Goal: Task Accomplishment & Management: Use online tool/utility

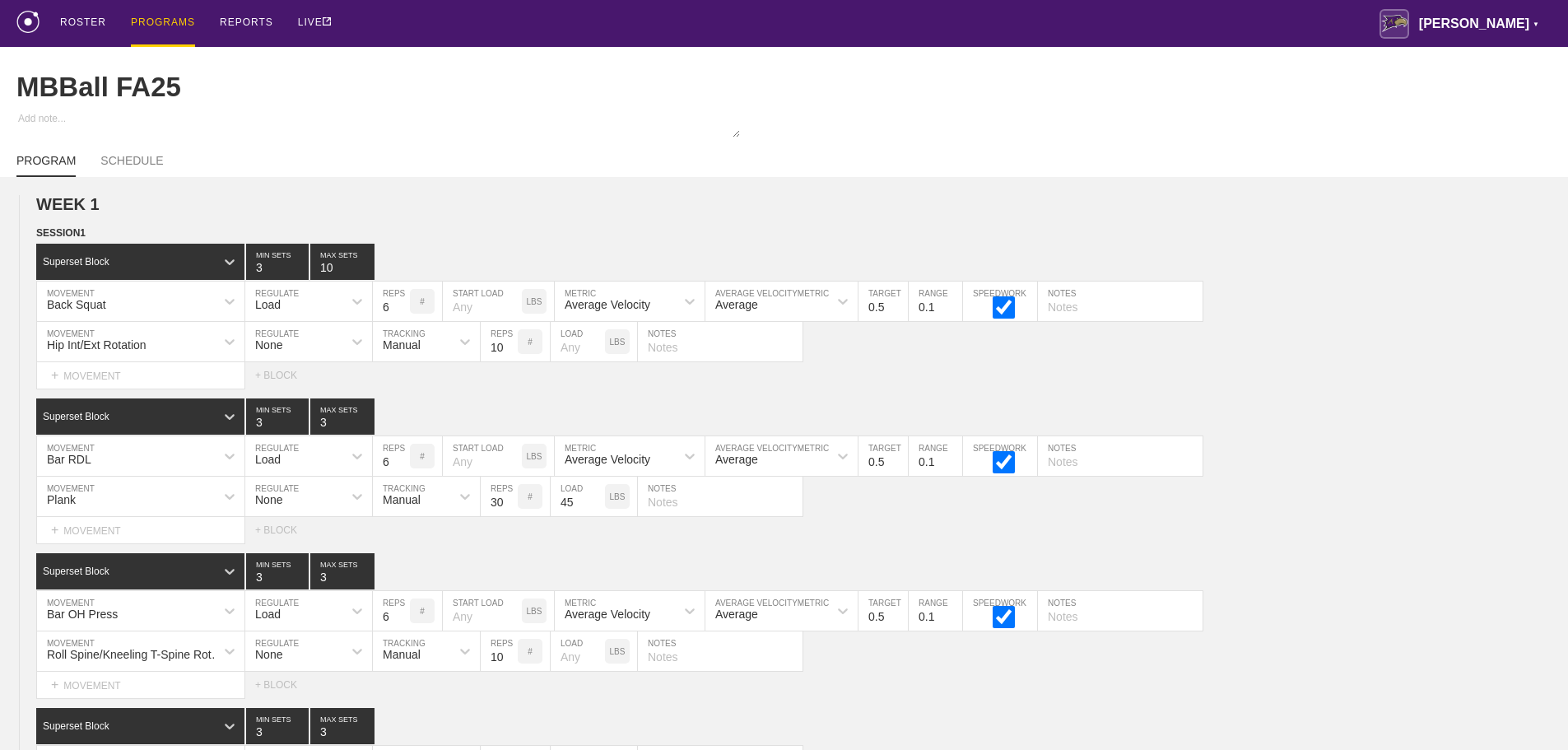
click at [168, 19] on div "PROGRAMS" at bounding box center [163, 24] width 64 height 47
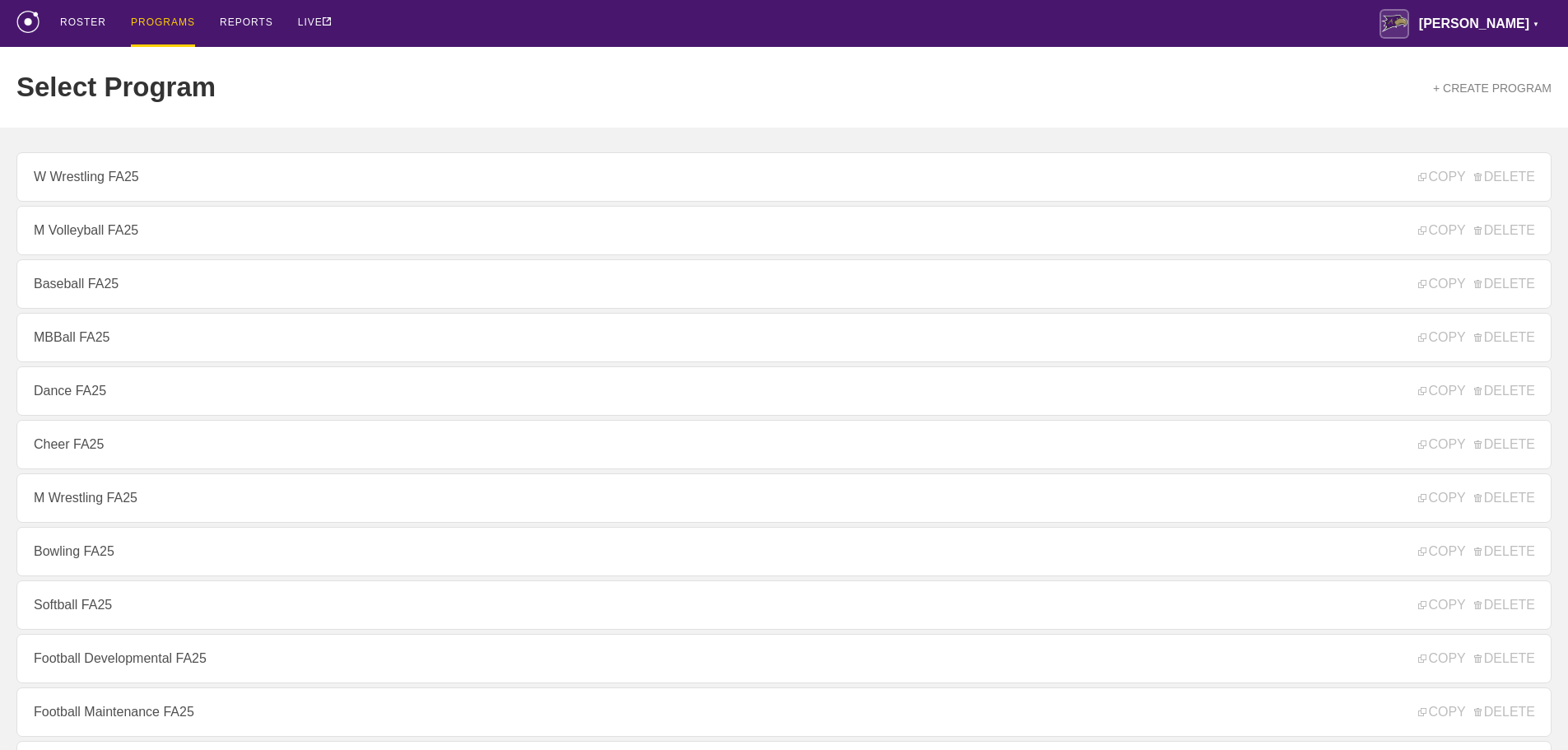
click at [414, 23] on div "ROSTER PROGRAMS REPORTS LIVE [PERSON_NAME] ▼ [PERSON_NAME][EMAIL_ADDRESS][PERSO…" at bounding box center [784, 24] width 1535 height 47
drag, startPoint x: 584, startPoint y: 34, endPoint x: 577, endPoint y: 45, distance: 13.0
click at [582, 44] on div "ROSTER PROGRAMS REPORTS LIVE [PERSON_NAME] ▼ [PERSON_NAME][EMAIL_ADDRESS][PERSO…" at bounding box center [784, 24] width 1535 height 47
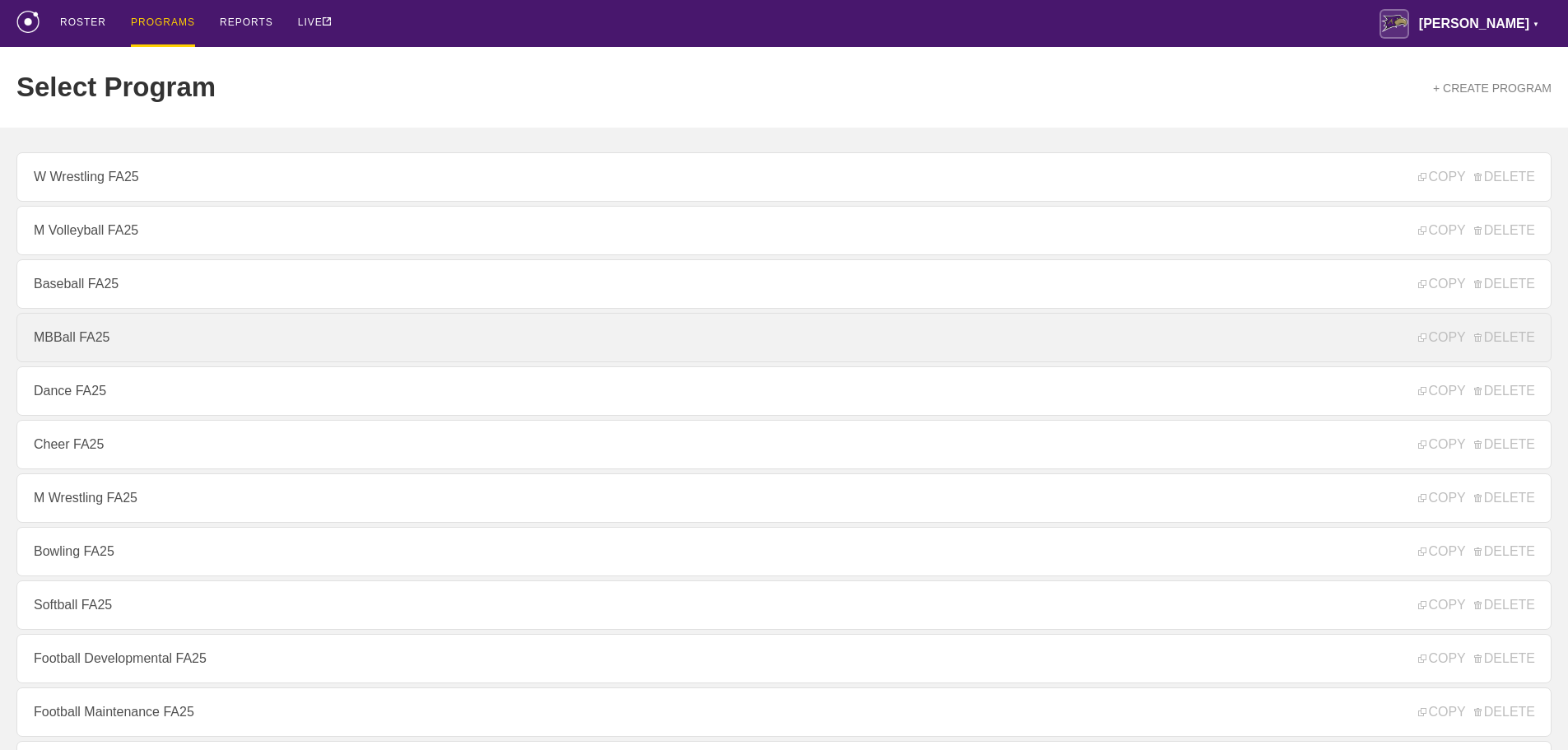
click at [81, 344] on link "MBBall FA25" at bounding box center [784, 338] width 1535 height 50
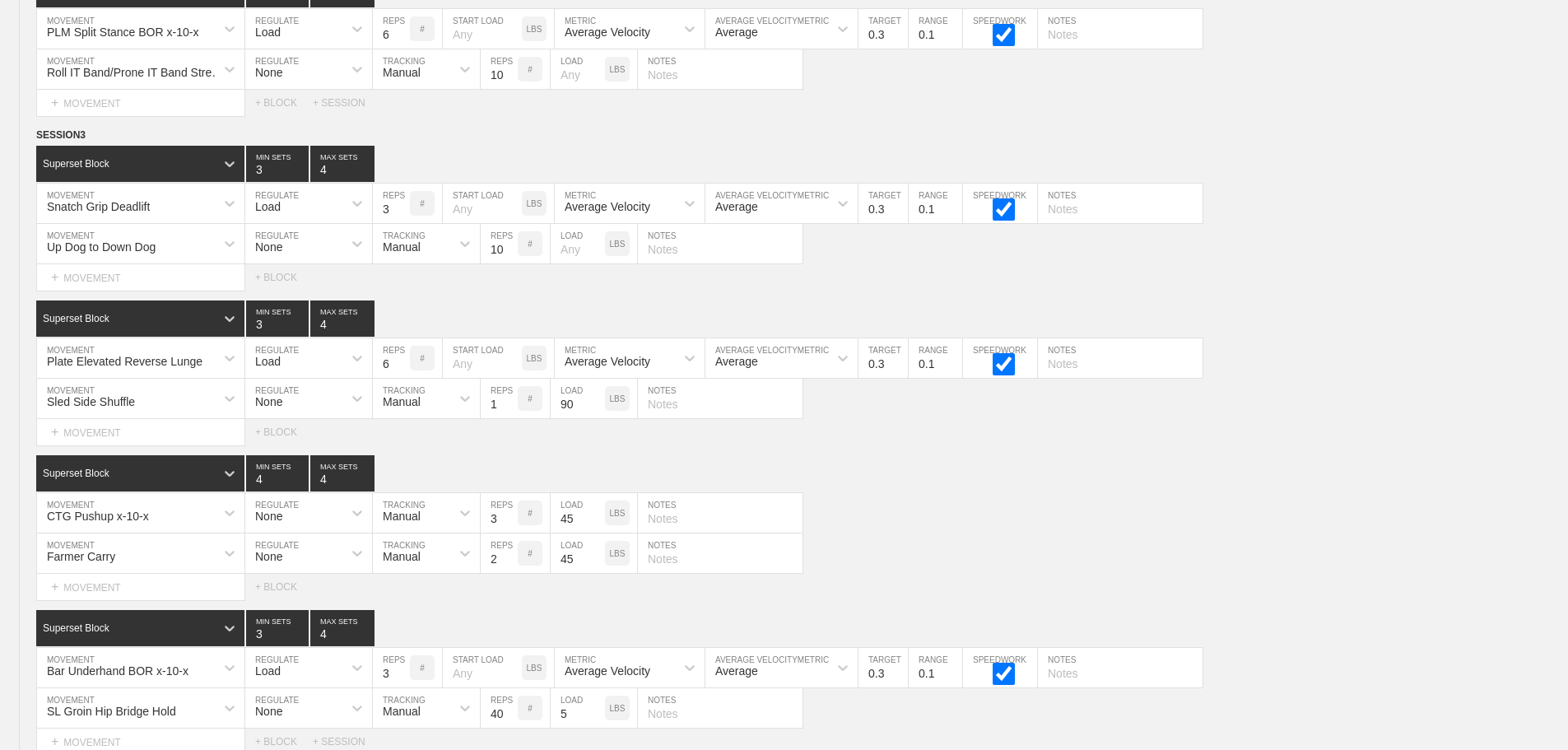
scroll to position [10751, 0]
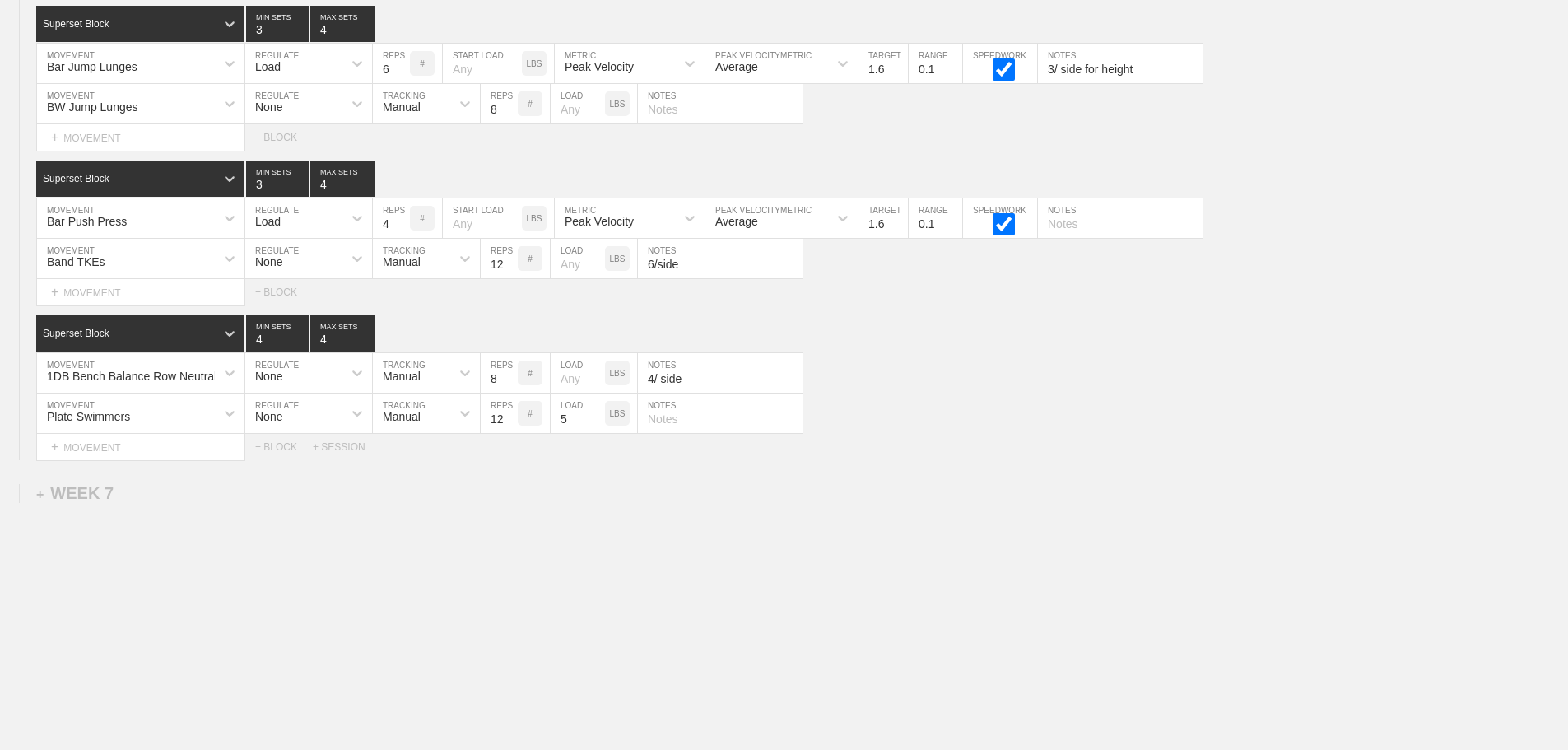
drag, startPoint x: 1257, startPoint y: 469, endPoint x: 1244, endPoint y: 468, distance: 13.0
click at [1012, 443] on div "Select... MOVEMENT + MOVEMENT + BLOCK + SESSION" at bounding box center [784, 447] width 1568 height 26
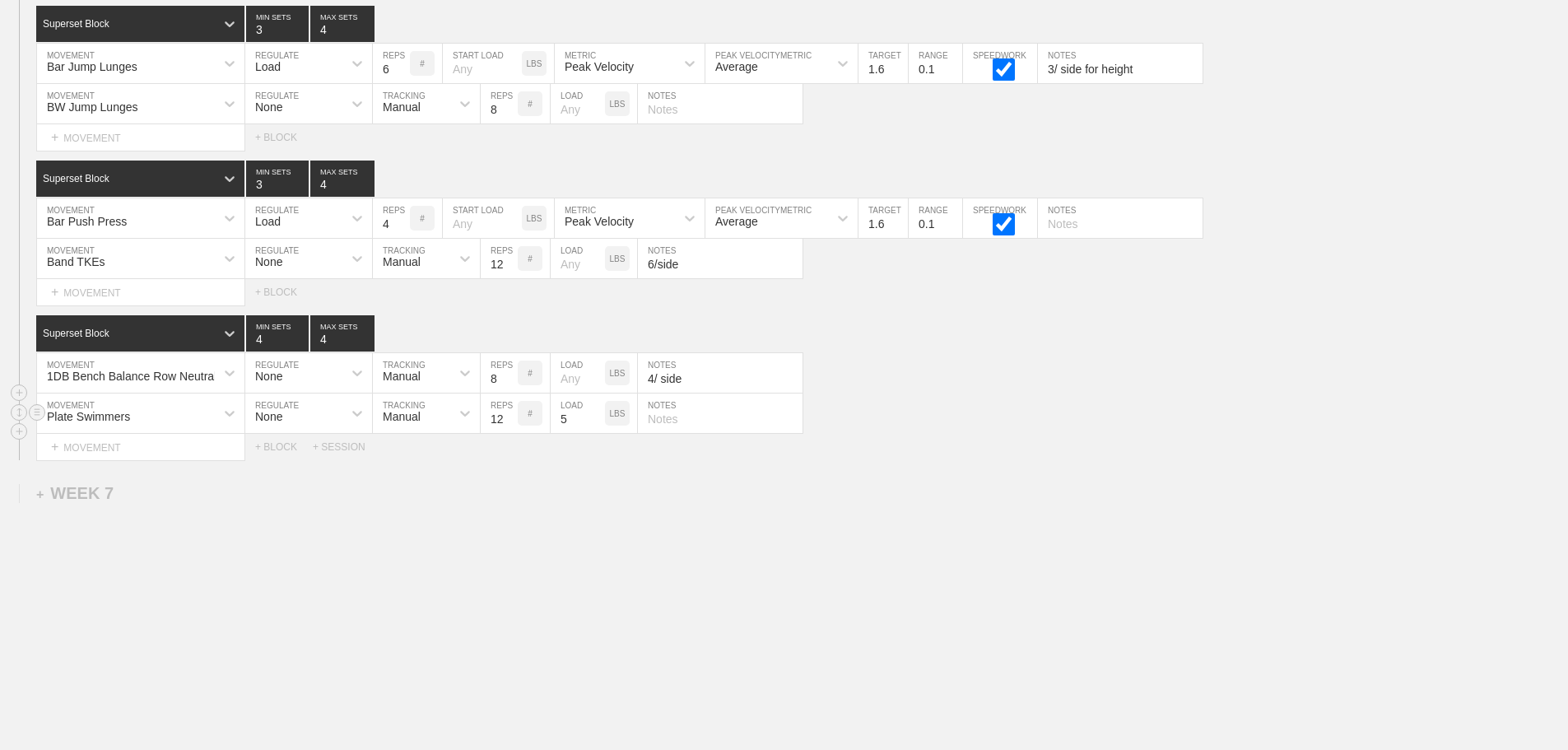
click at [906, 404] on div "Plate Swimmers MOVEMENT None REGULATE Manual TRACKING 12 REPS # 5 LOAD LBS NOTES" at bounding box center [784, 414] width 1568 height 41
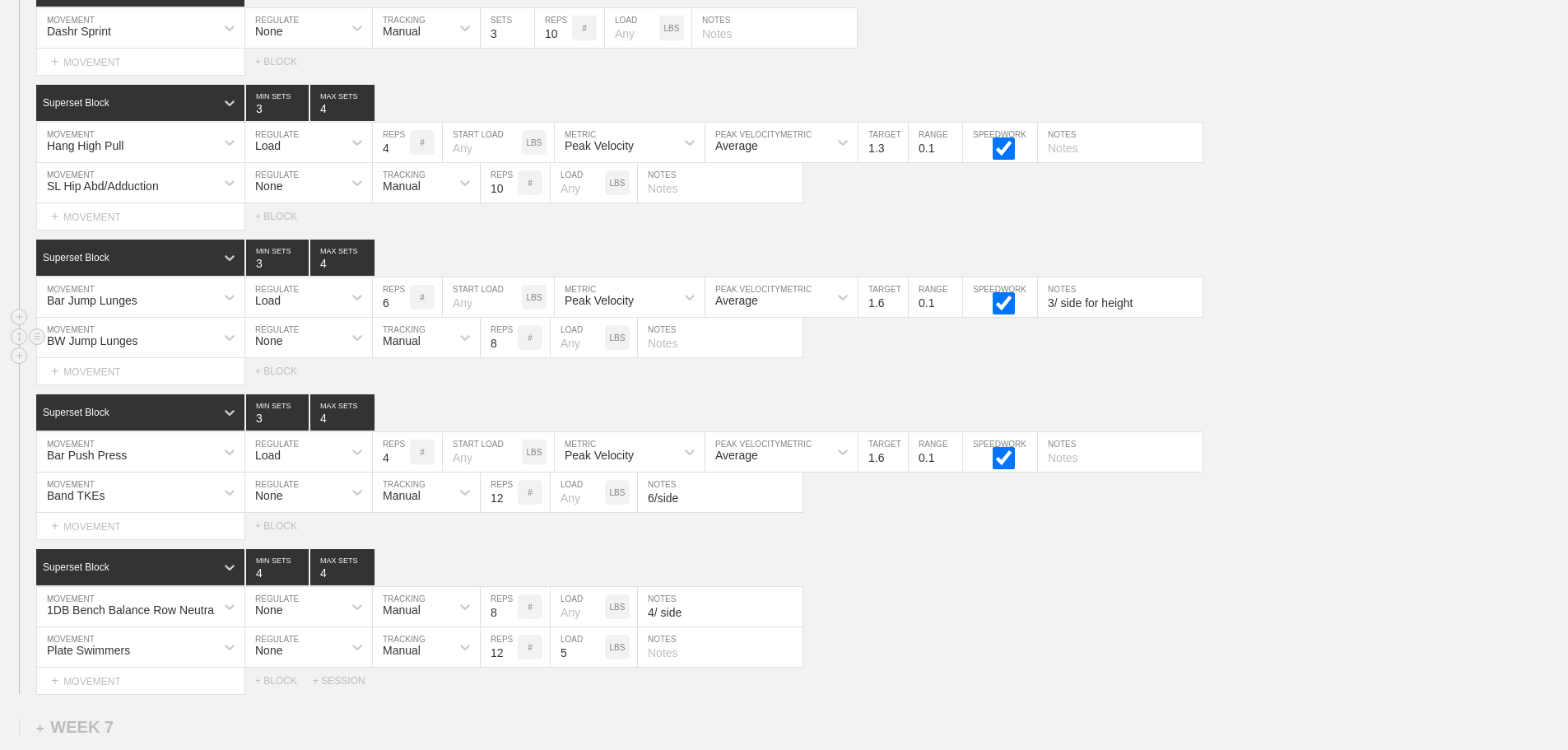
scroll to position [10505, 0]
click at [1280, 223] on div "Select... MOVEMENT + MOVEMENT + BLOCK" at bounding box center [784, 217] width 1568 height 26
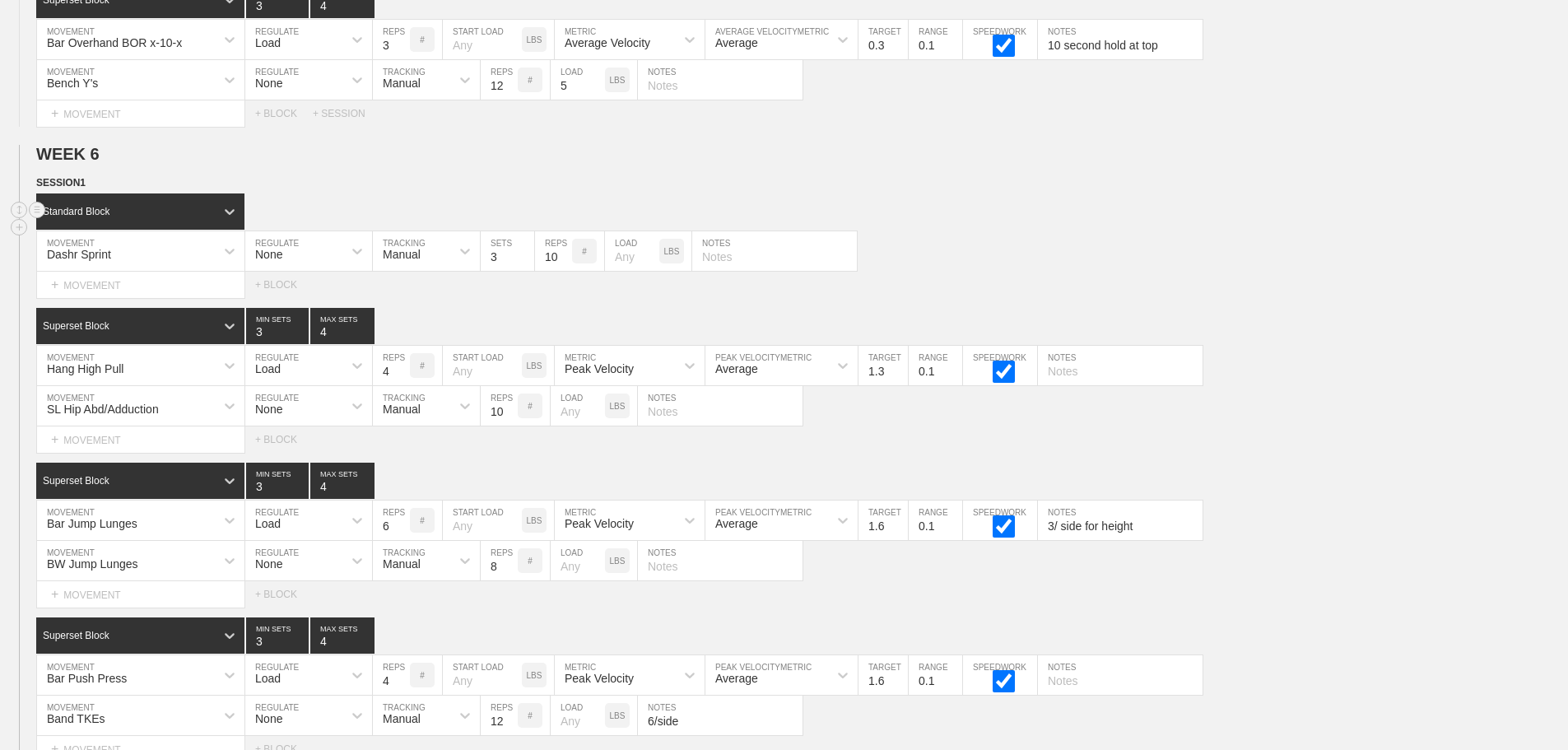
scroll to position [10257, 0]
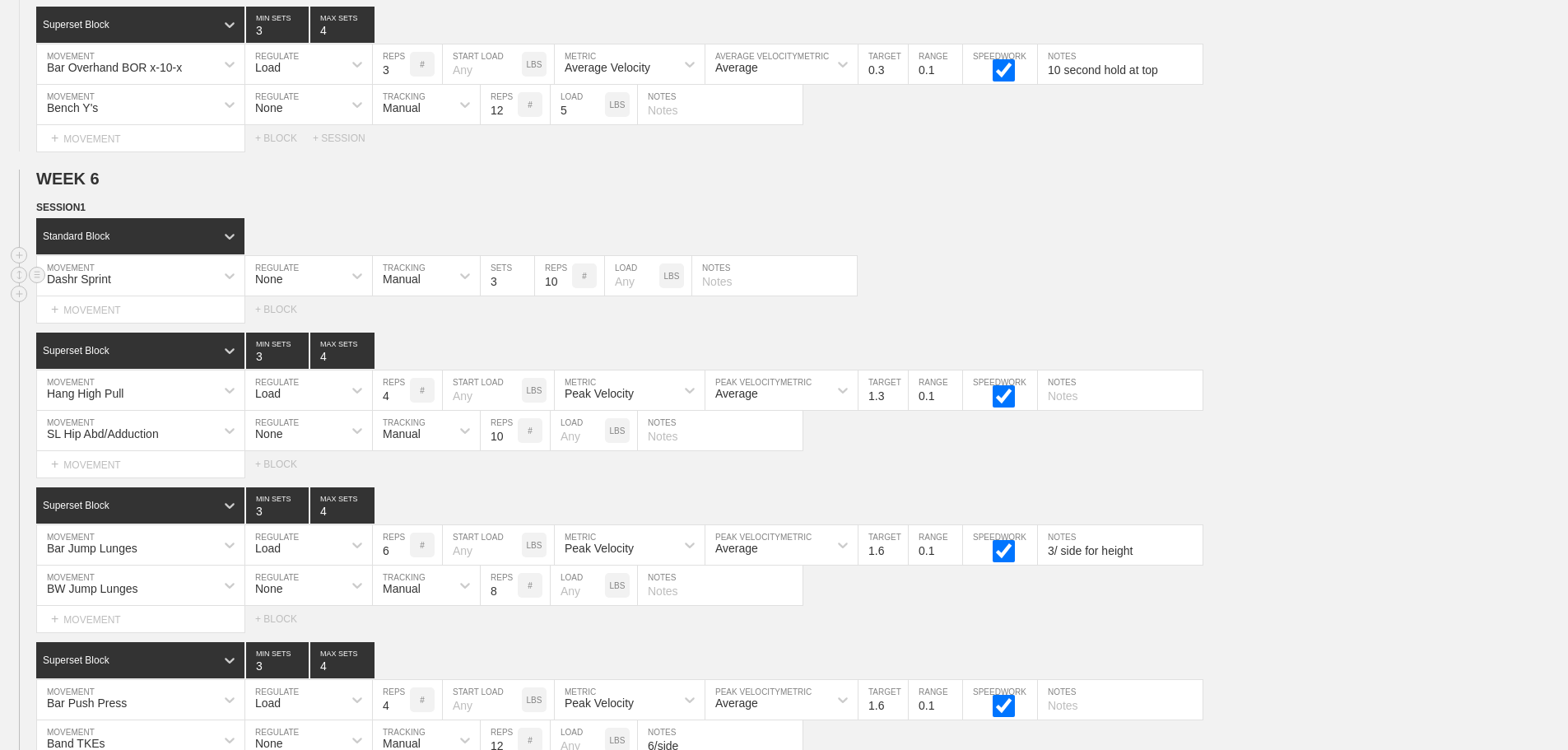
click at [1030, 282] on div "Dashr Sprint MOVEMENT None REGULATE Manual TRACKING 3 SETS 10 REPS # LOAD LBS N…" at bounding box center [784, 276] width 1568 height 41
click at [1136, 296] on div "Dashr Sprint MOVEMENT None REGULATE Manual TRACKING 3 SETS 10 REPS # LOAD LBS N…" at bounding box center [784, 276] width 1568 height 41
click at [1339, 284] on div "Dashr Sprint MOVEMENT None REGULATE Manual TRACKING 3 SETS 10 REPS # LOAD LBS N…" at bounding box center [784, 276] width 1568 height 41
click at [1349, 411] on div "Hang High Pull MOVEMENT Load REGULATE 4 REPS # START LOAD LBS Peak Velocity MET…" at bounding box center [784, 390] width 1568 height 41
click at [1458, 322] on div "Select... MOVEMENT + MOVEMENT + BLOCK" at bounding box center [784, 309] width 1568 height 26
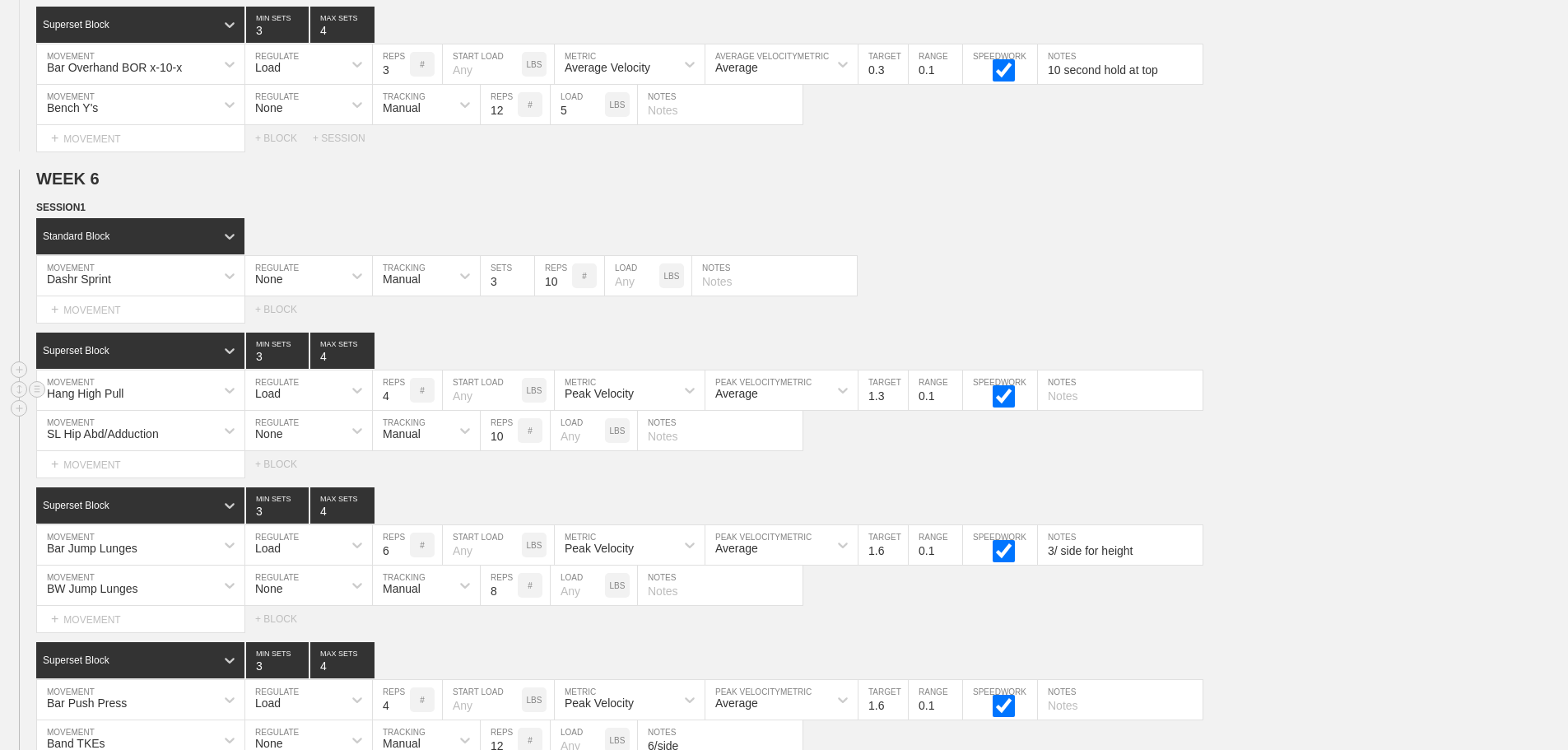
click at [1439, 400] on div "Hang High Pull MOVEMENT Load REGULATE 4 REPS # START LOAD LBS Peak Velocity MET…" at bounding box center [784, 390] width 1568 height 41
click at [1368, 468] on div "Select... MOVEMENT + MOVEMENT + BLOCK" at bounding box center [784, 464] width 1568 height 26
click at [1486, 619] on div "Select... MOVEMENT + MOVEMENT + BLOCK" at bounding box center [784, 619] width 1568 height 26
click at [1324, 566] on div "Bar Jump Lunges MOVEMENT Load REGULATE 6 REPS # START LOAD LBS Peak Velocity ME…" at bounding box center [784, 545] width 1568 height 41
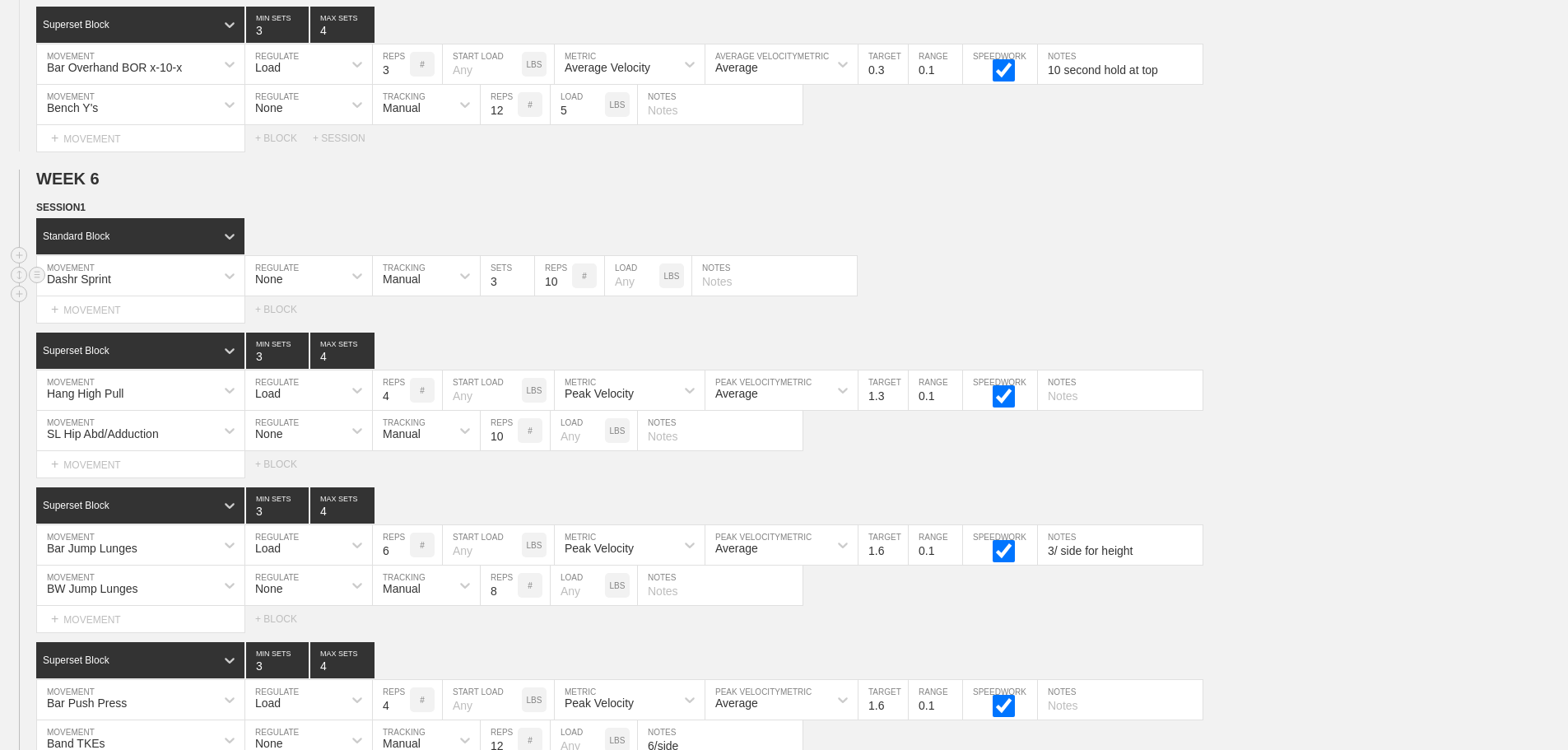
click at [1261, 296] on div "Dashr Sprint MOVEMENT None REGULATE Manual TRACKING 3 SETS 10 REPS # LOAD LBS N…" at bounding box center [784, 276] width 1568 height 41
click at [1353, 542] on div "Bar Jump Lunges MOVEMENT Load REGULATE 6 REPS # START LOAD LBS Peak Velocity ME…" at bounding box center [784, 545] width 1568 height 41
click at [1376, 521] on div "Superset Block 3 MIN SETS 4 MAX SETS" at bounding box center [802, 505] width 1532 height 36
click at [1146, 218] on div "SESSION 1" at bounding box center [802, 208] width 1532 height 19
click at [1372, 451] on div "SL Hip Abd/Adduction MOVEMENT None REGULATE Manual TRACKING 10 REPS # LOAD LBS …" at bounding box center [784, 431] width 1568 height 41
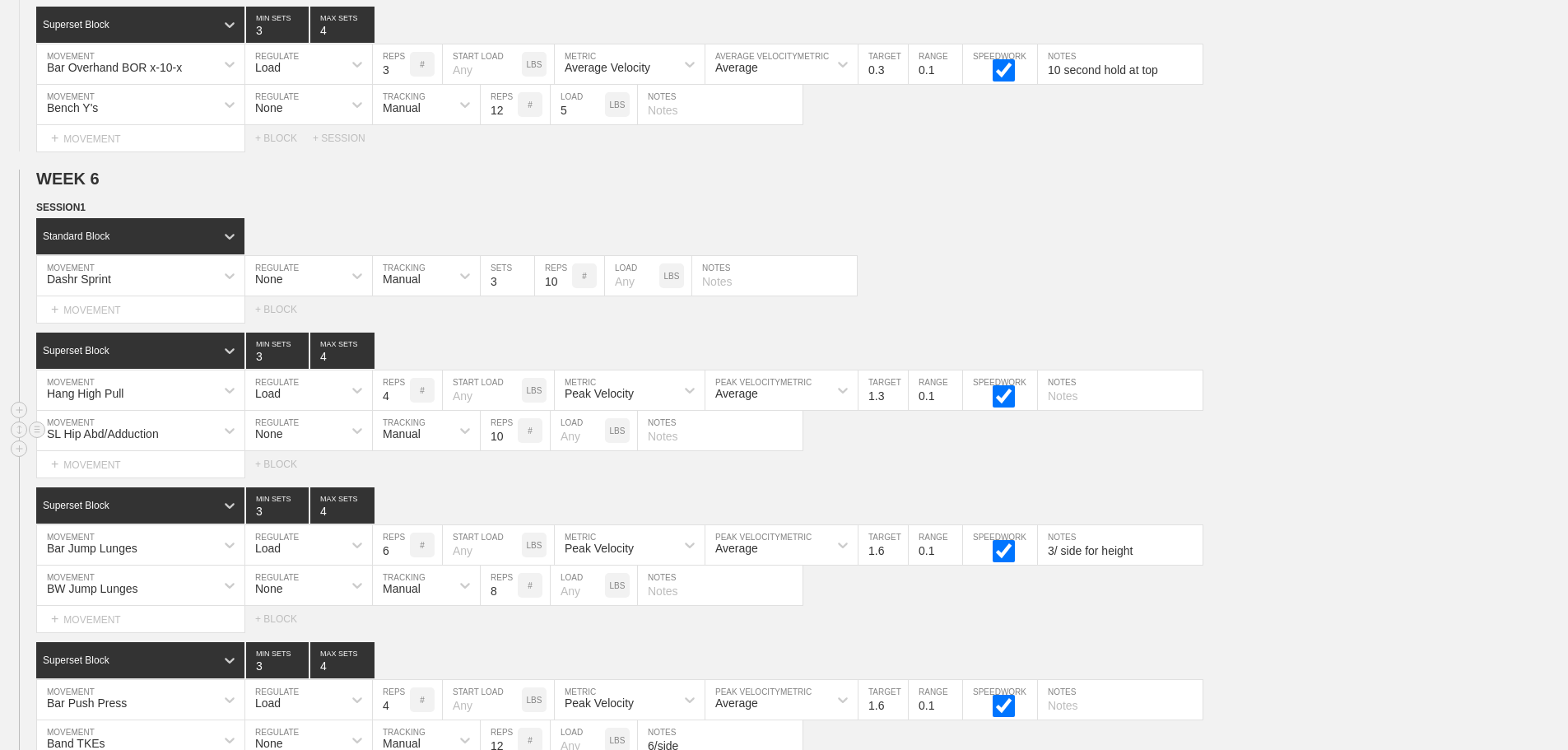
click at [1317, 451] on div "SL Hip Abd/Adduction MOVEMENT None REGULATE Manual TRACKING 10 REPS # LOAD LBS …" at bounding box center [784, 431] width 1568 height 41
click at [1313, 451] on div "SL Hip Abd/Adduction MOVEMENT None REGULATE Manual TRACKING 10 REPS # LOAD LBS …" at bounding box center [784, 431] width 1568 height 41
click at [1296, 495] on div "SESSION 1 Standard Block DUPLICATE INSERT MOVEMENT AFTER DELETE Dashr Sprint MO…" at bounding box center [784, 571] width 1568 height 743
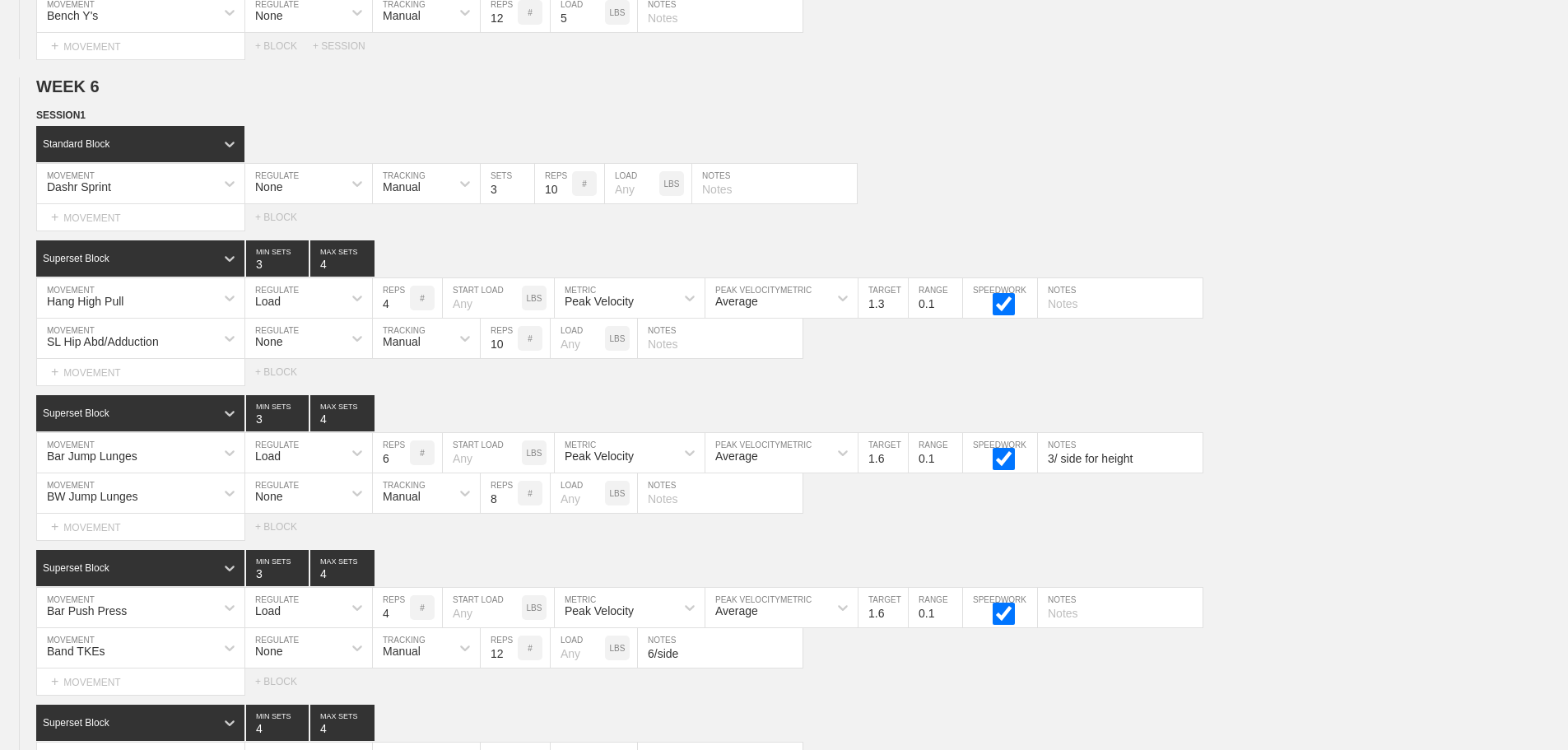
scroll to position [10751, 0]
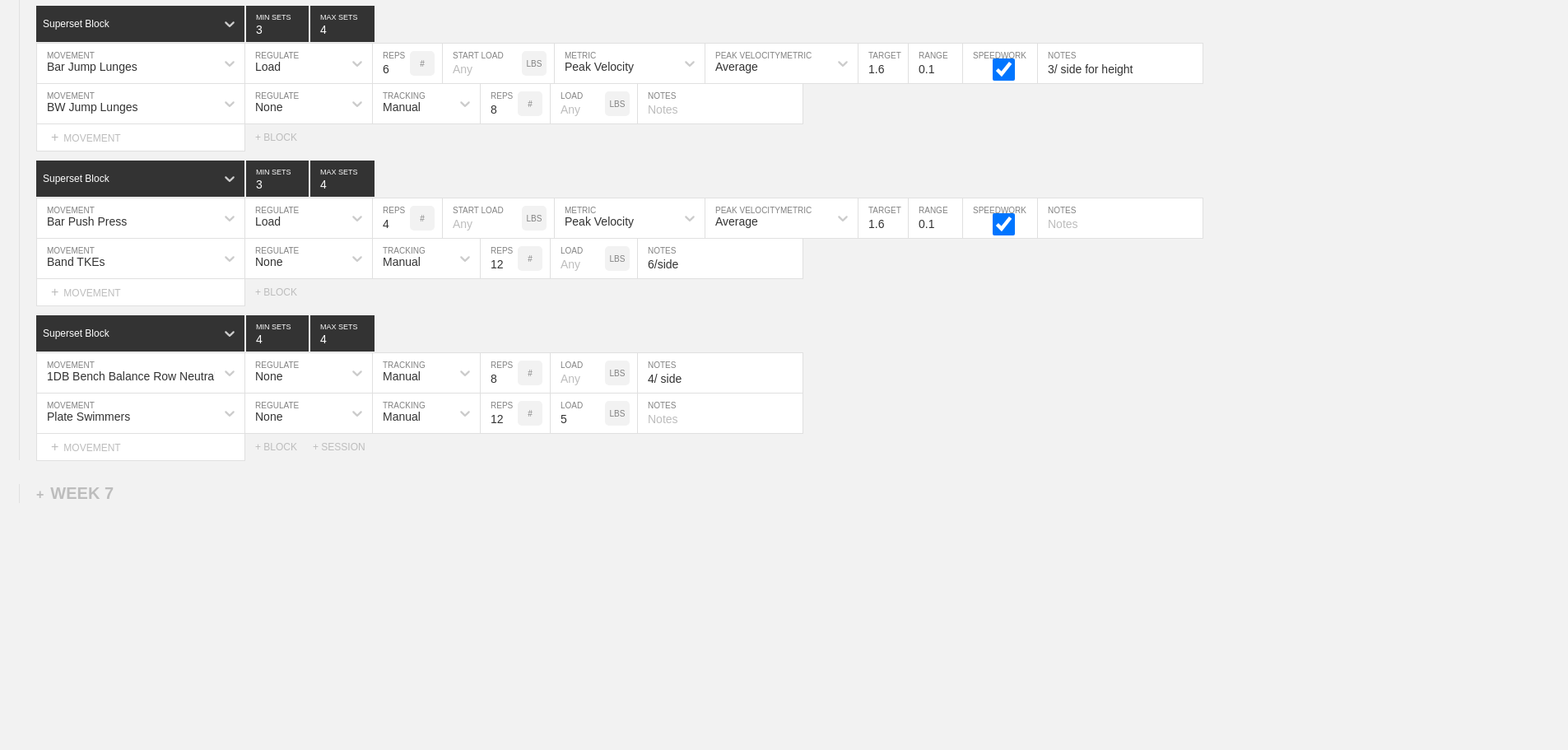
click at [1101, 421] on div "Plate Swimmers MOVEMENT None REGULATE Manual TRACKING 12 REPS # 5 LOAD LBS NOTES" at bounding box center [784, 414] width 1568 height 41
click at [1150, 418] on div "Plate Swimmers MOVEMENT None REGULATE Manual TRACKING 12 REPS # 5 LOAD LBS NOTES" at bounding box center [784, 414] width 1568 height 41
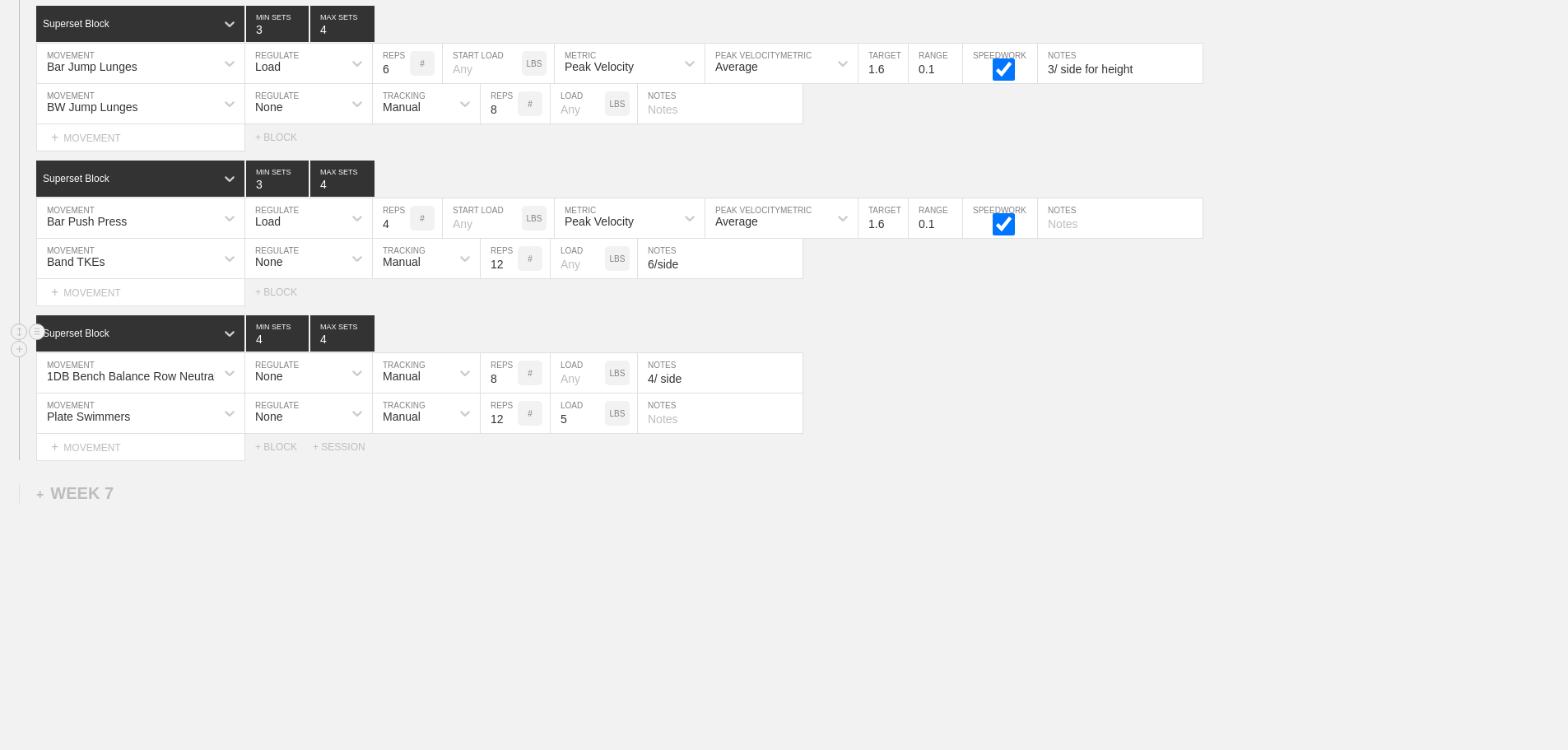
click at [817, 322] on div "Superset Block 4 MIN SETS 4 MAX SETS" at bounding box center [802, 333] width 1532 height 36
click at [961, 405] on div "Plate Swimmers MOVEMENT None REGULATE Manual TRACKING 12 REPS # 5 LOAD LBS NOTES" at bounding box center [784, 414] width 1568 height 41
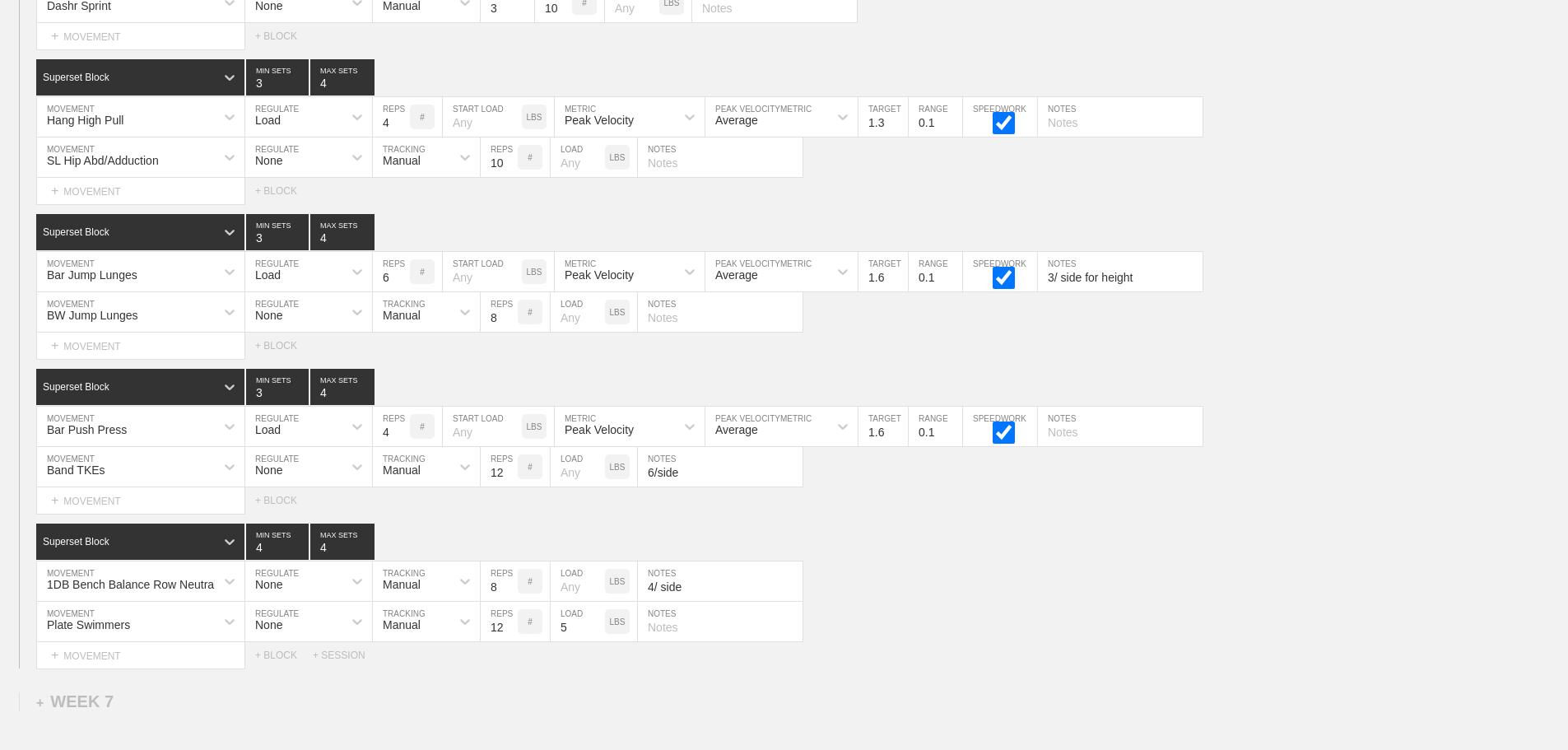
scroll to position [10505, 0]
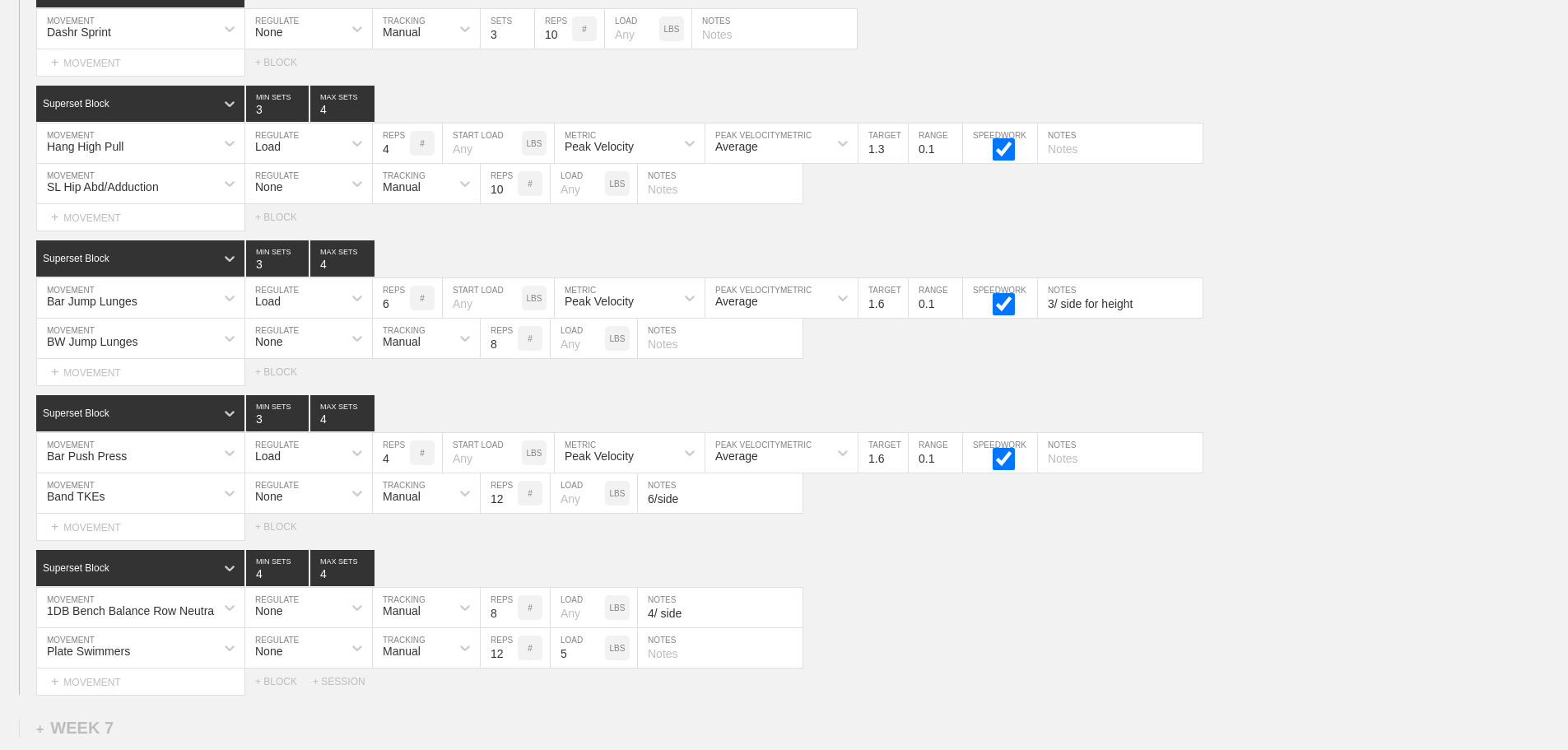
click at [972, 380] on div "Select... MOVEMENT + MOVEMENT + BLOCK" at bounding box center [784, 371] width 1568 height 26
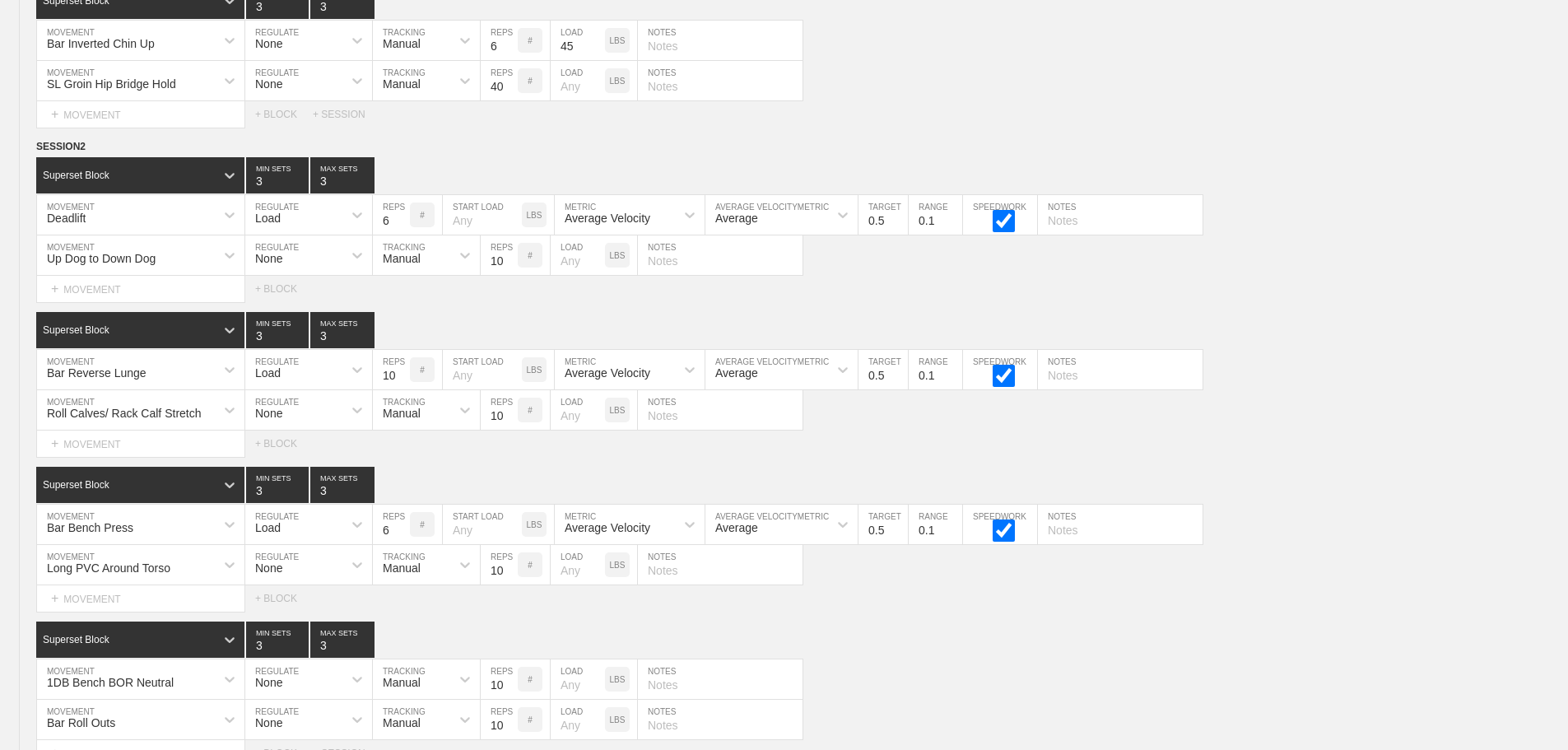
scroll to position [0, 0]
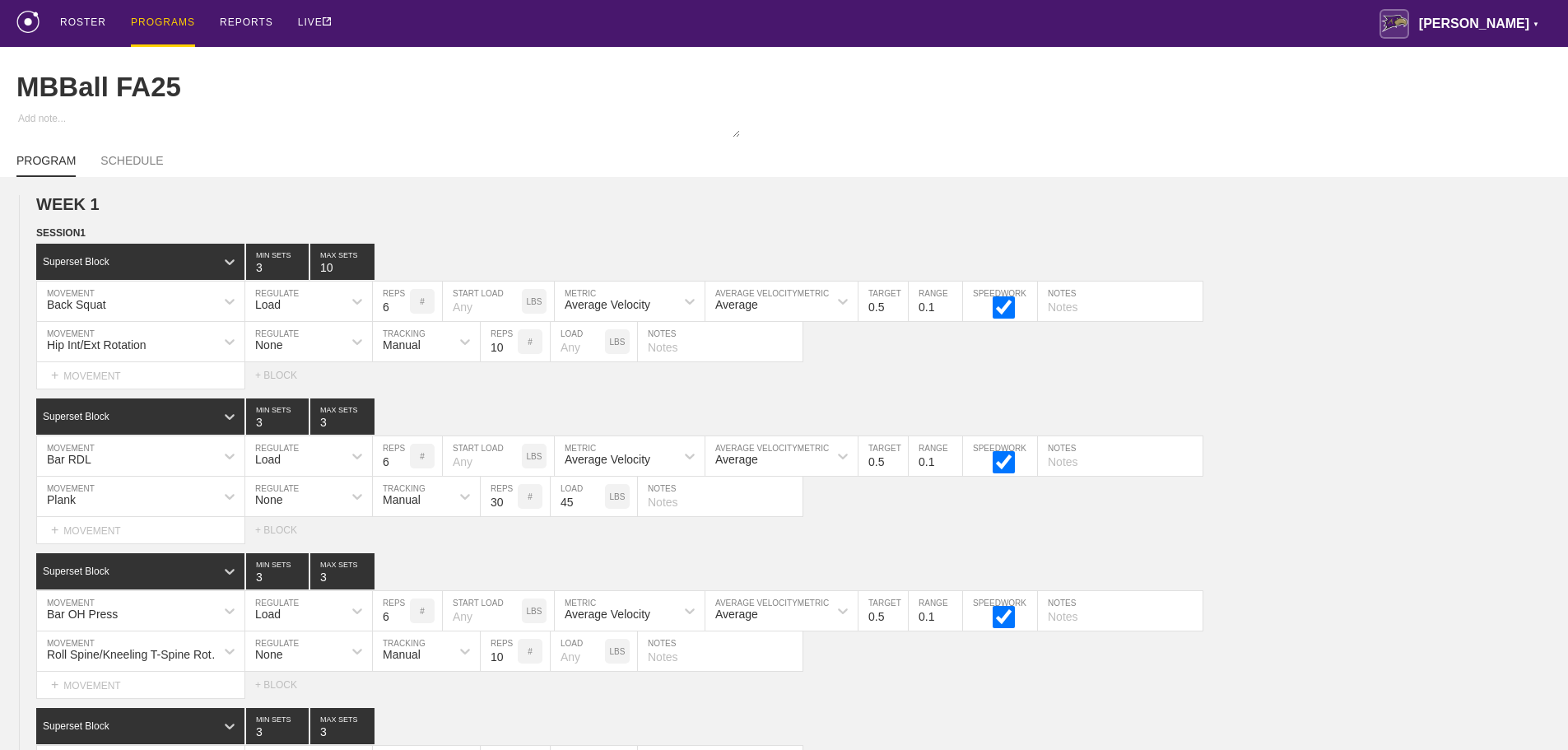
click at [168, 21] on div "PROGRAMS" at bounding box center [163, 24] width 64 height 47
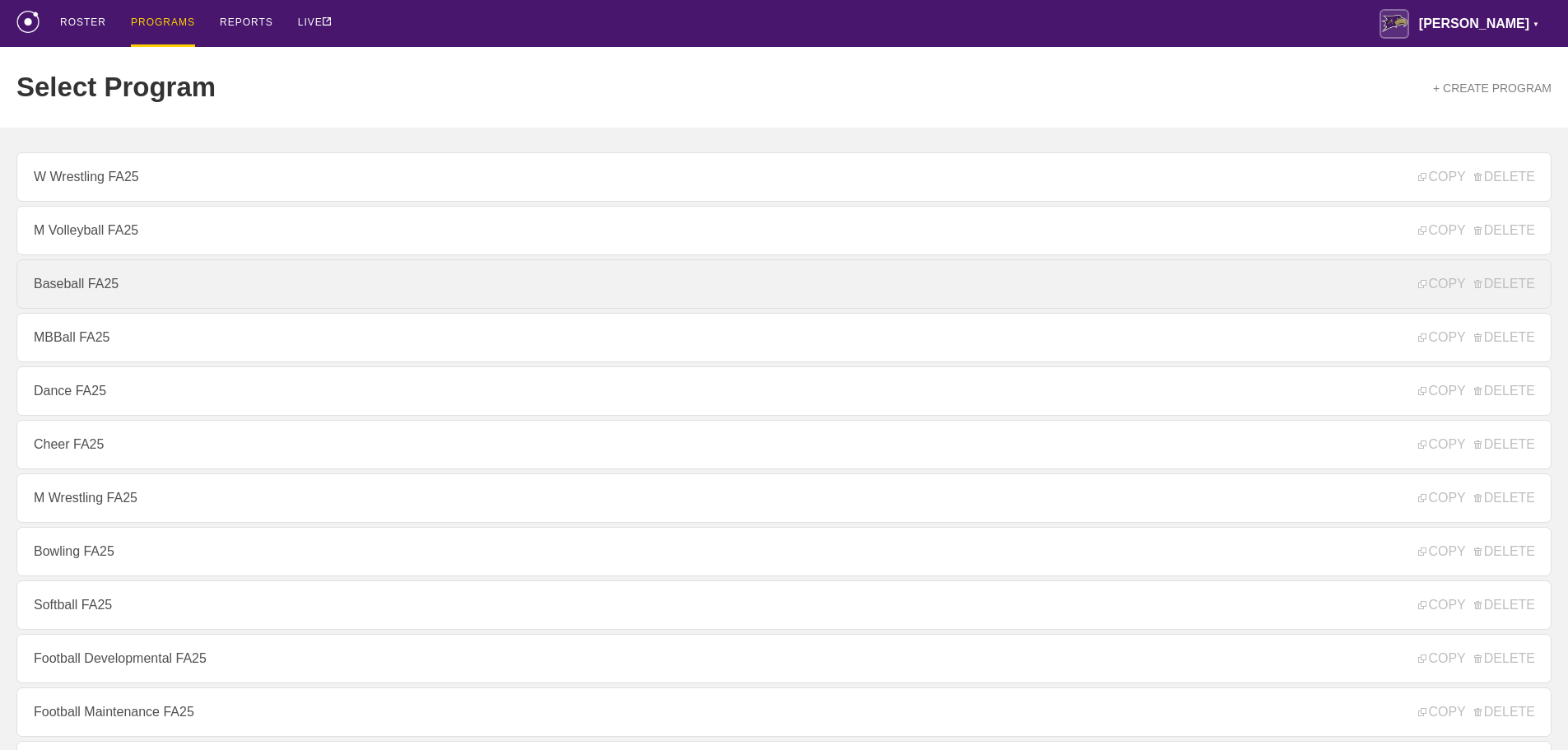
click at [80, 293] on link "Baseball FA25" at bounding box center [784, 284] width 1535 height 50
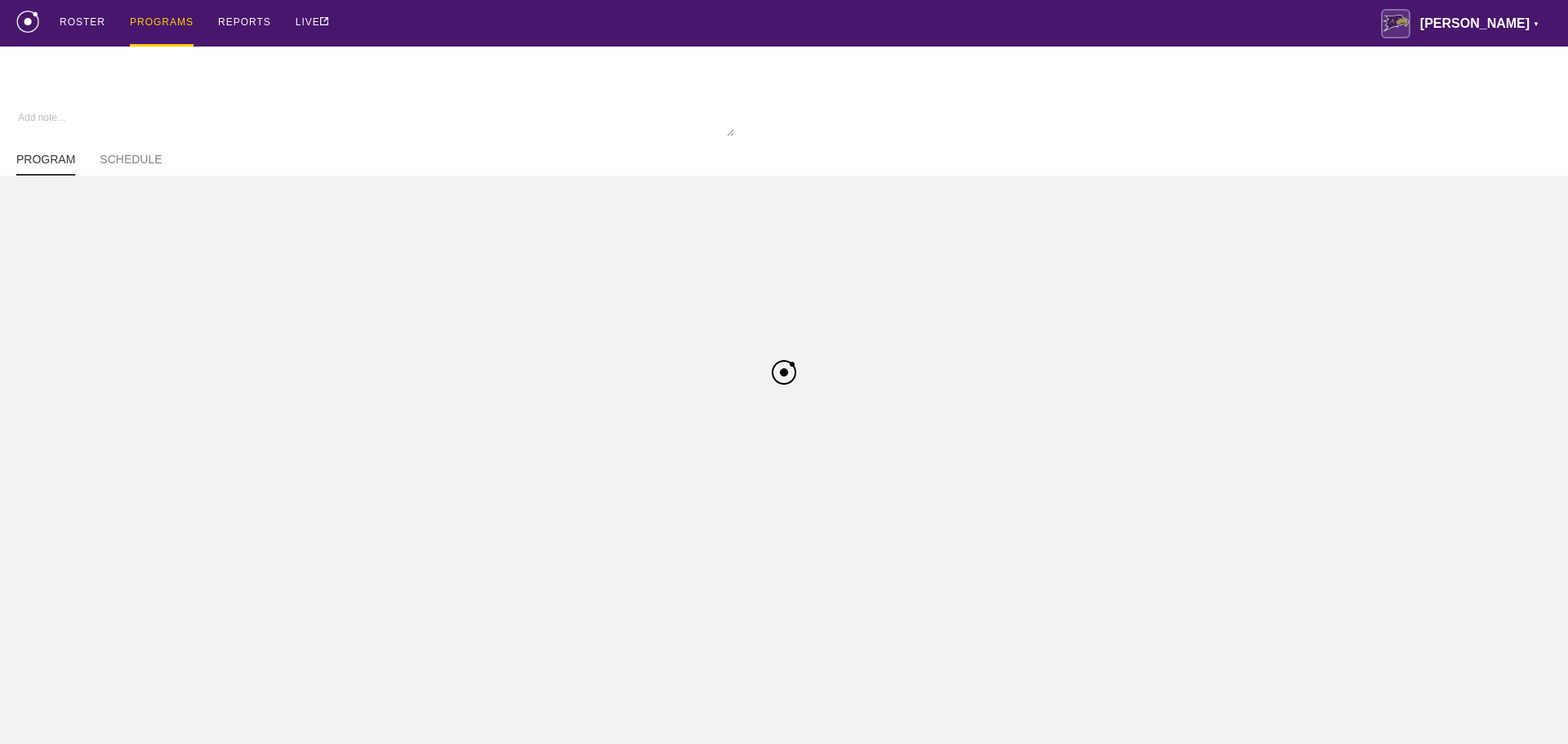
type textarea "x"
type input "Baseball FA25"
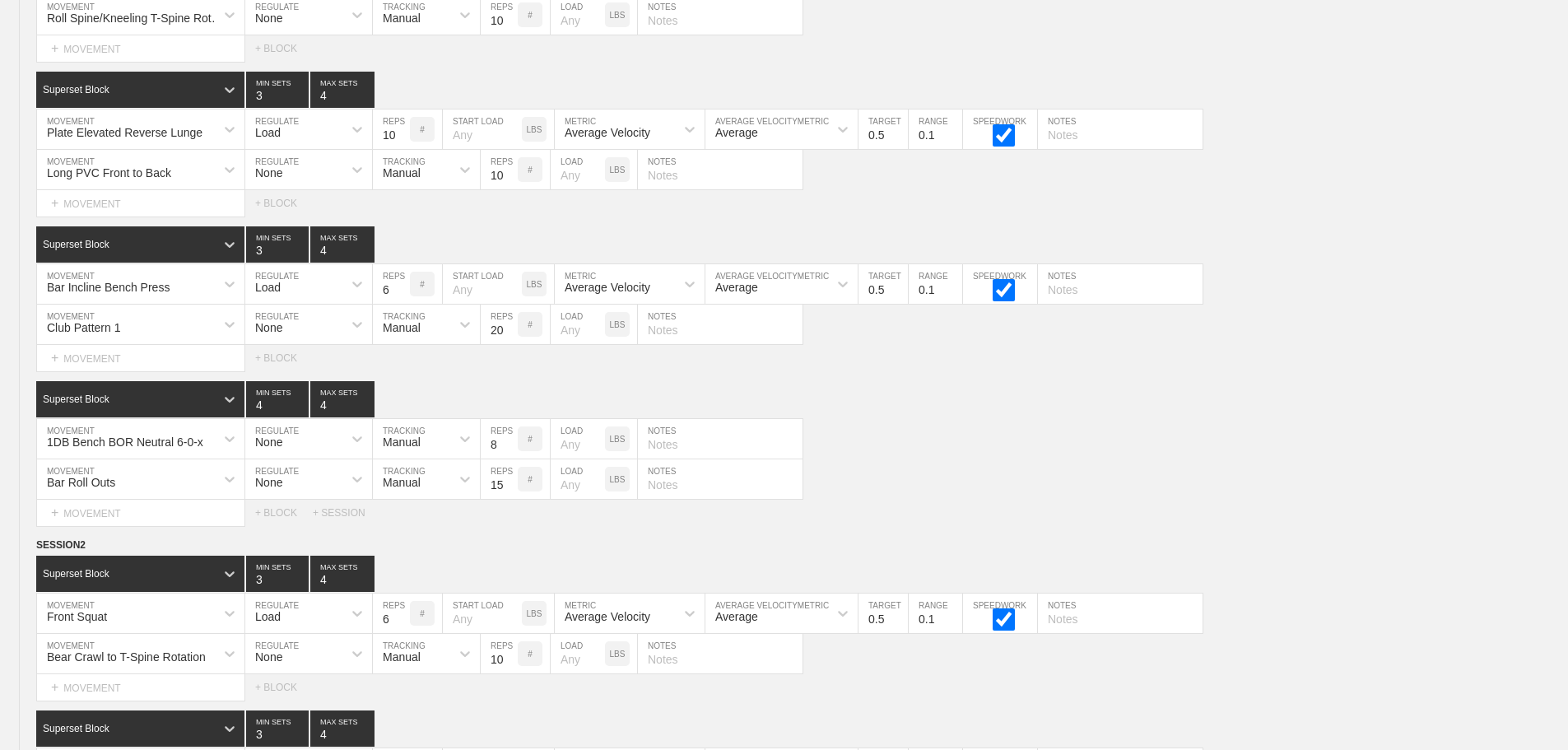
scroll to position [10751, 0]
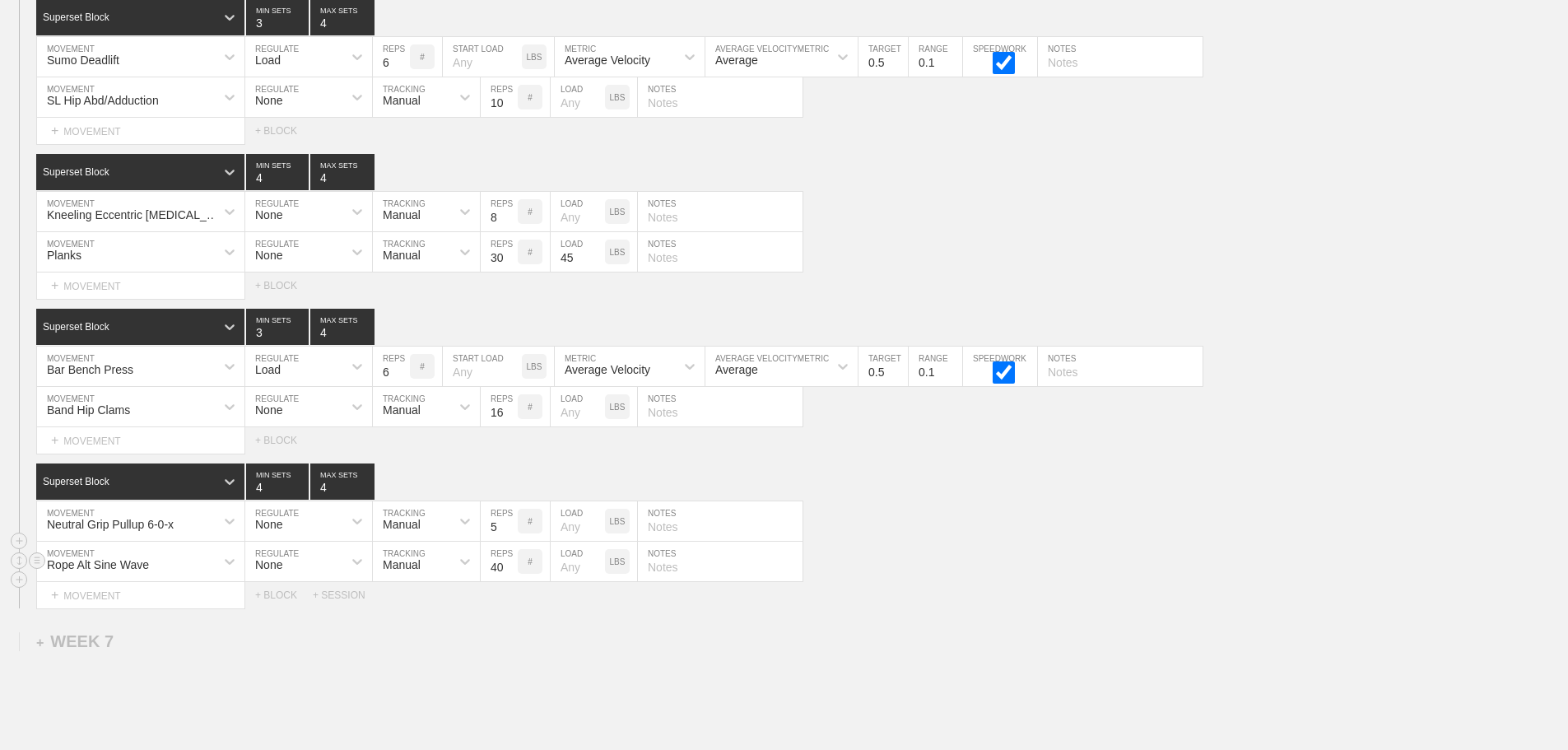
scroll to position [10587, 0]
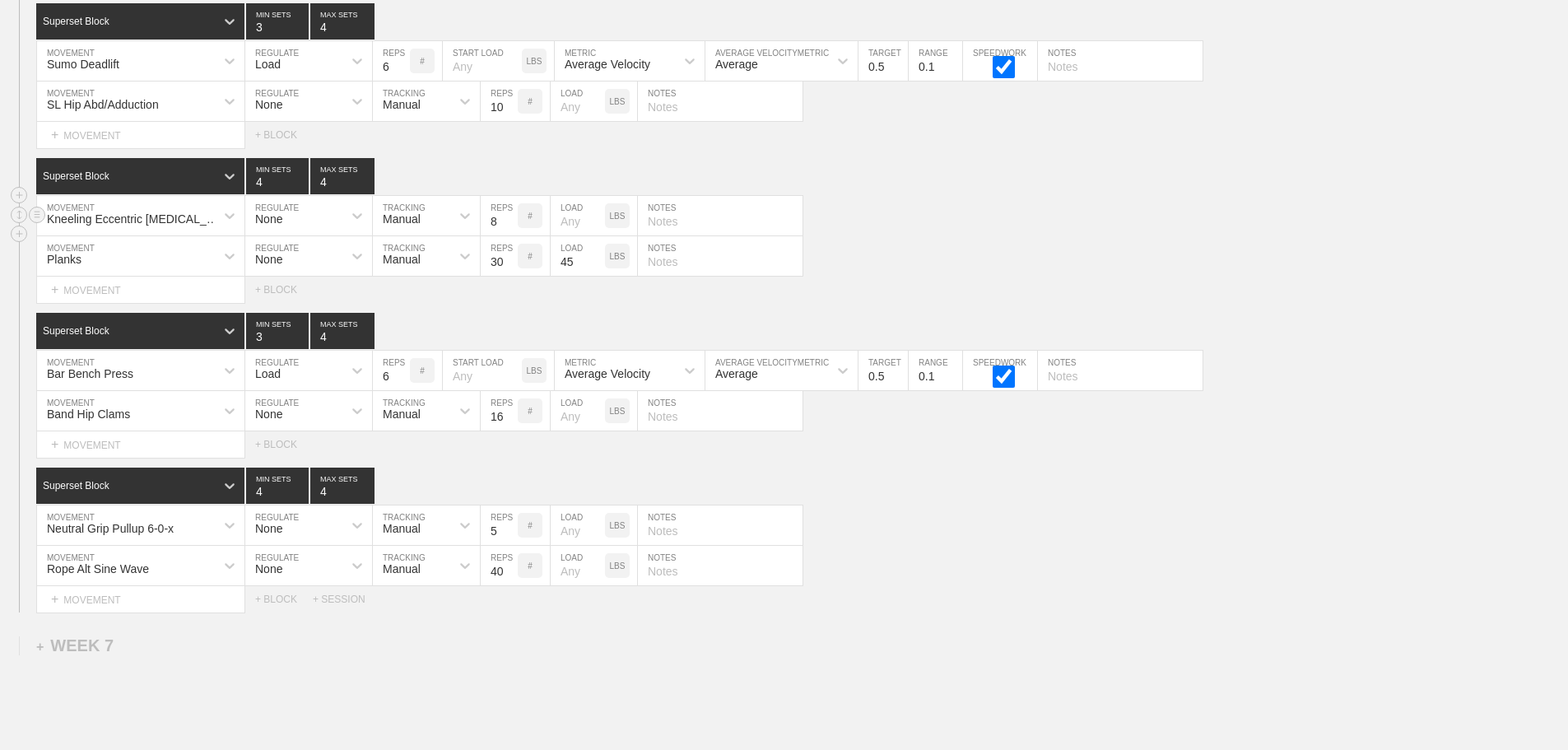
click at [959, 227] on div "Kneeling Eccentric [MEDICAL_DATA] MOVEMENT None REGULATE Manual TRACKING 8 REPS…" at bounding box center [784, 216] width 1568 height 41
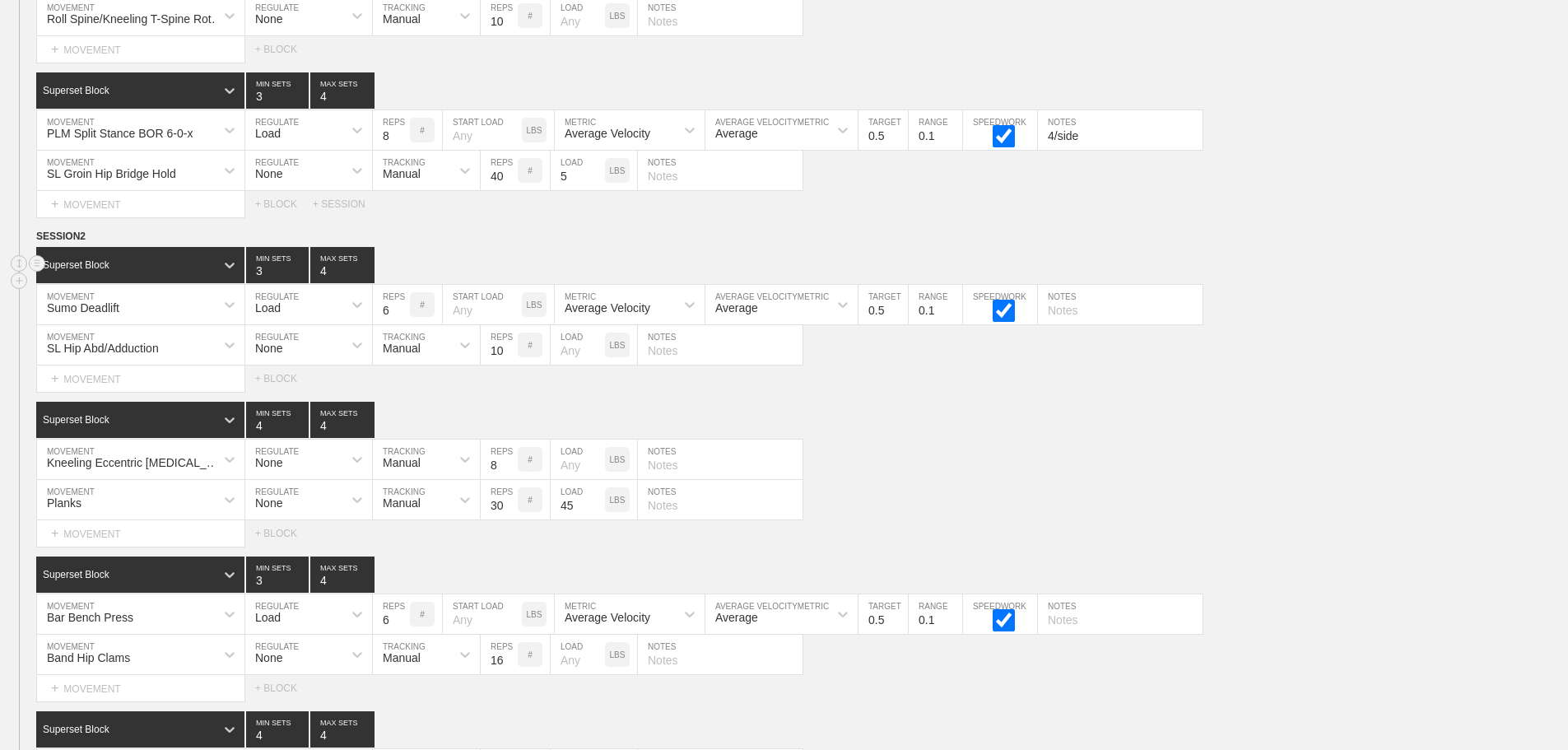
scroll to position [10340, 0]
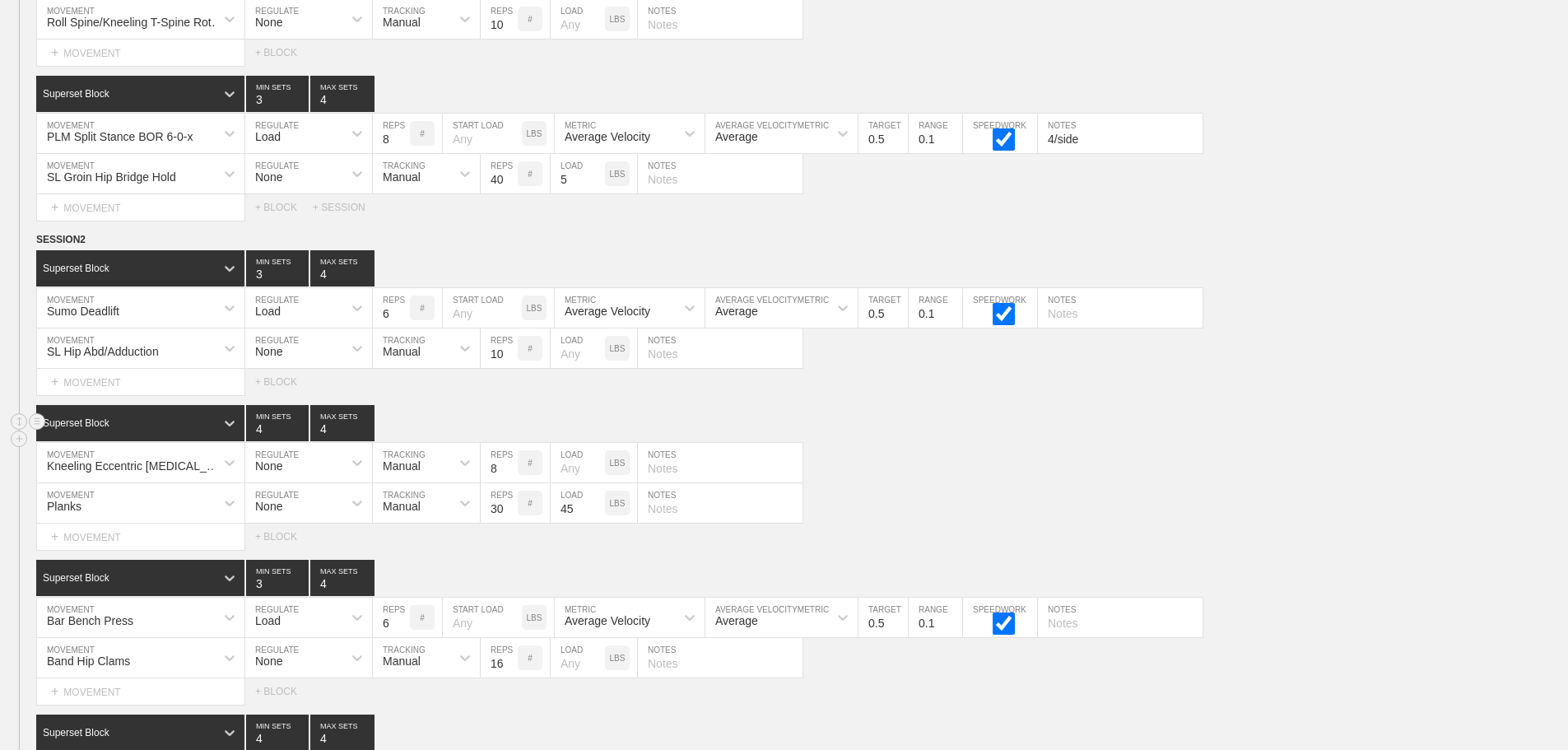
click at [881, 430] on div "Superset Block 4 MIN SETS 4 MAX SETS" at bounding box center [802, 423] width 1532 height 36
click at [1026, 458] on div "Kneeling Eccentric [MEDICAL_DATA] MOVEMENT None REGULATE Manual TRACKING 8 REPS…" at bounding box center [784, 463] width 1568 height 41
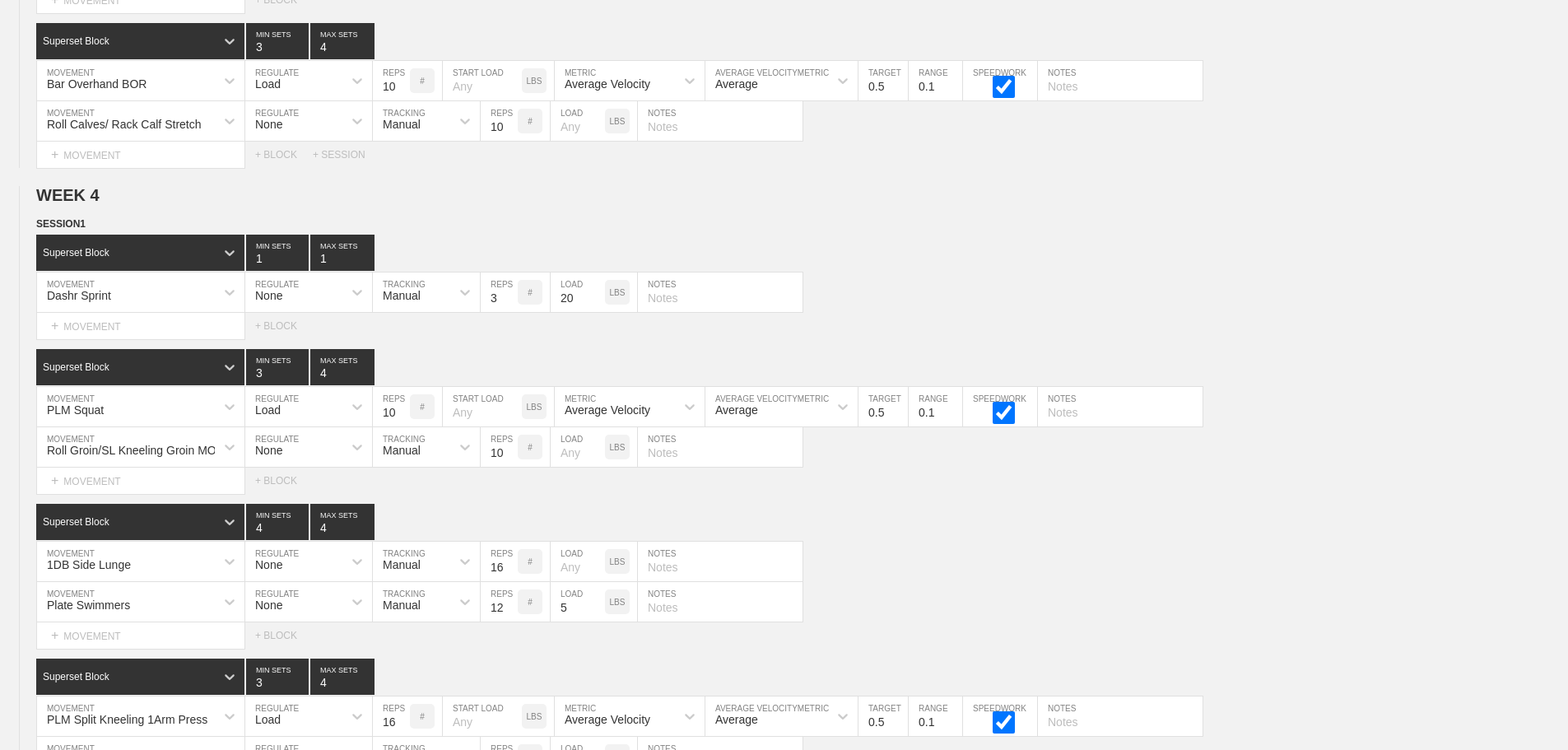
scroll to position [0, 0]
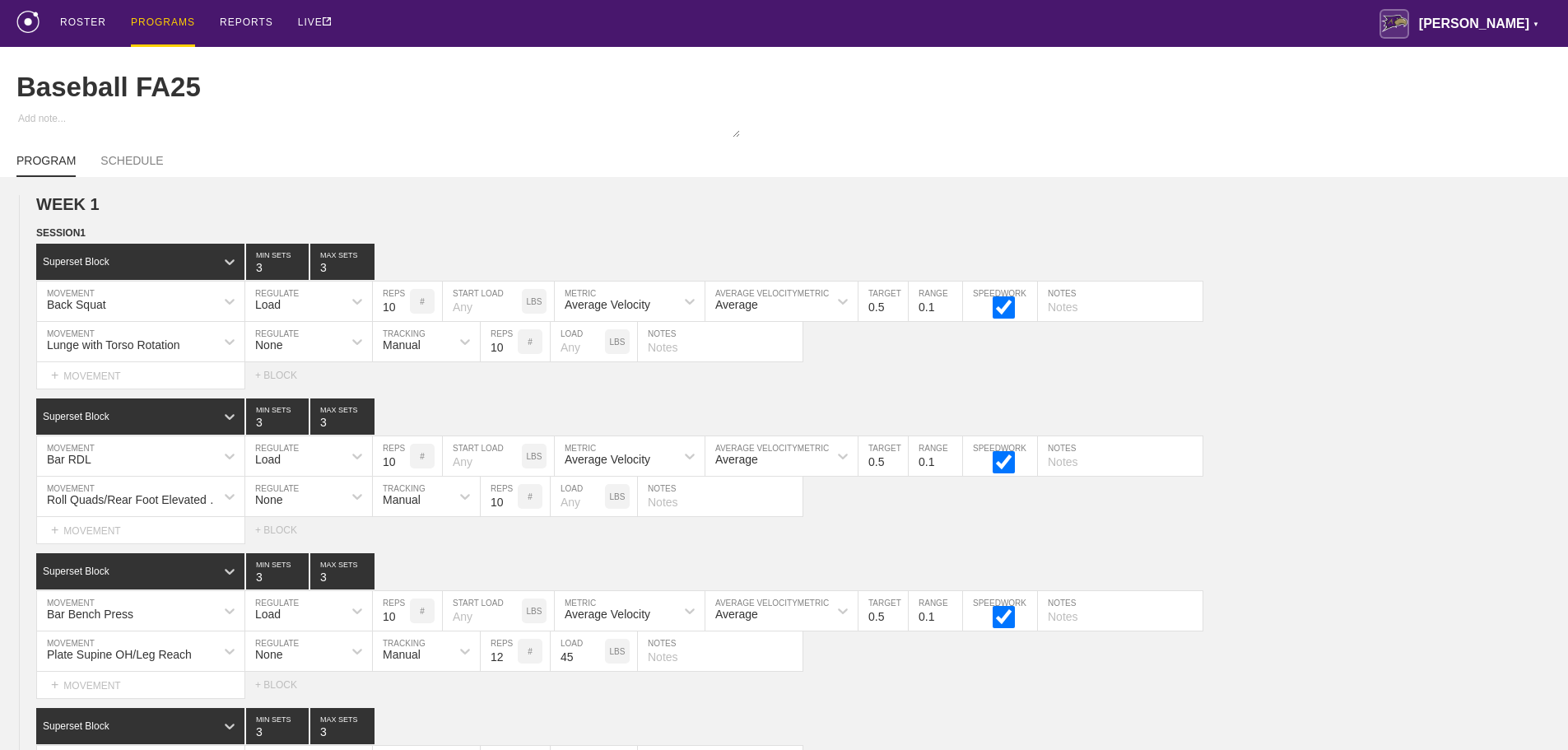
click at [586, 19] on div "ROSTER PROGRAMS REPORTS LIVE [PERSON_NAME] ▼ [PERSON_NAME][EMAIL_ADDRESS][PERSO…" at bounding box center [784, 24] width 1535 height 47
click at [163, 20] on div "PROGRAMS" at bounding box center [163, 24] width 64 height 47
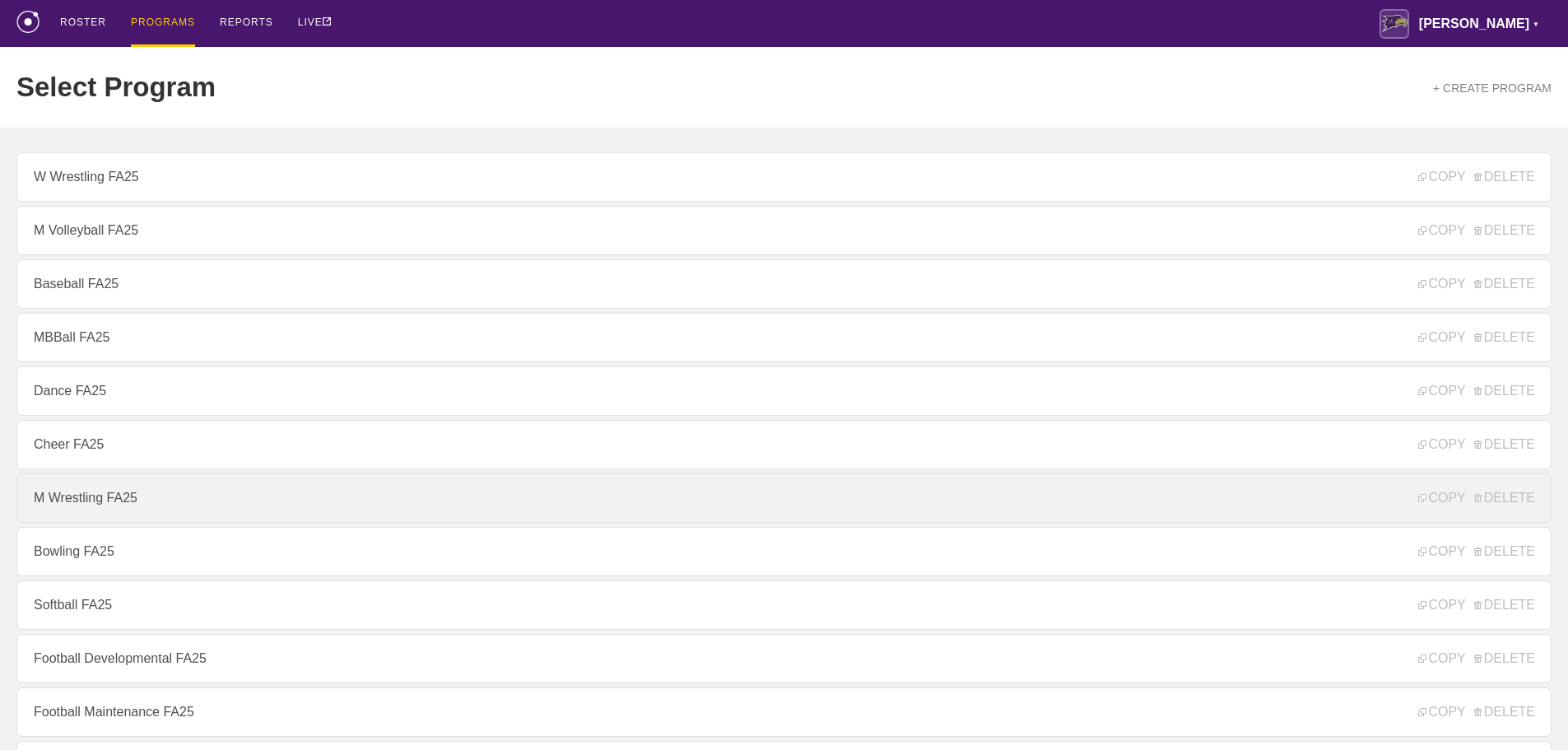
scroll to position [82, 0]
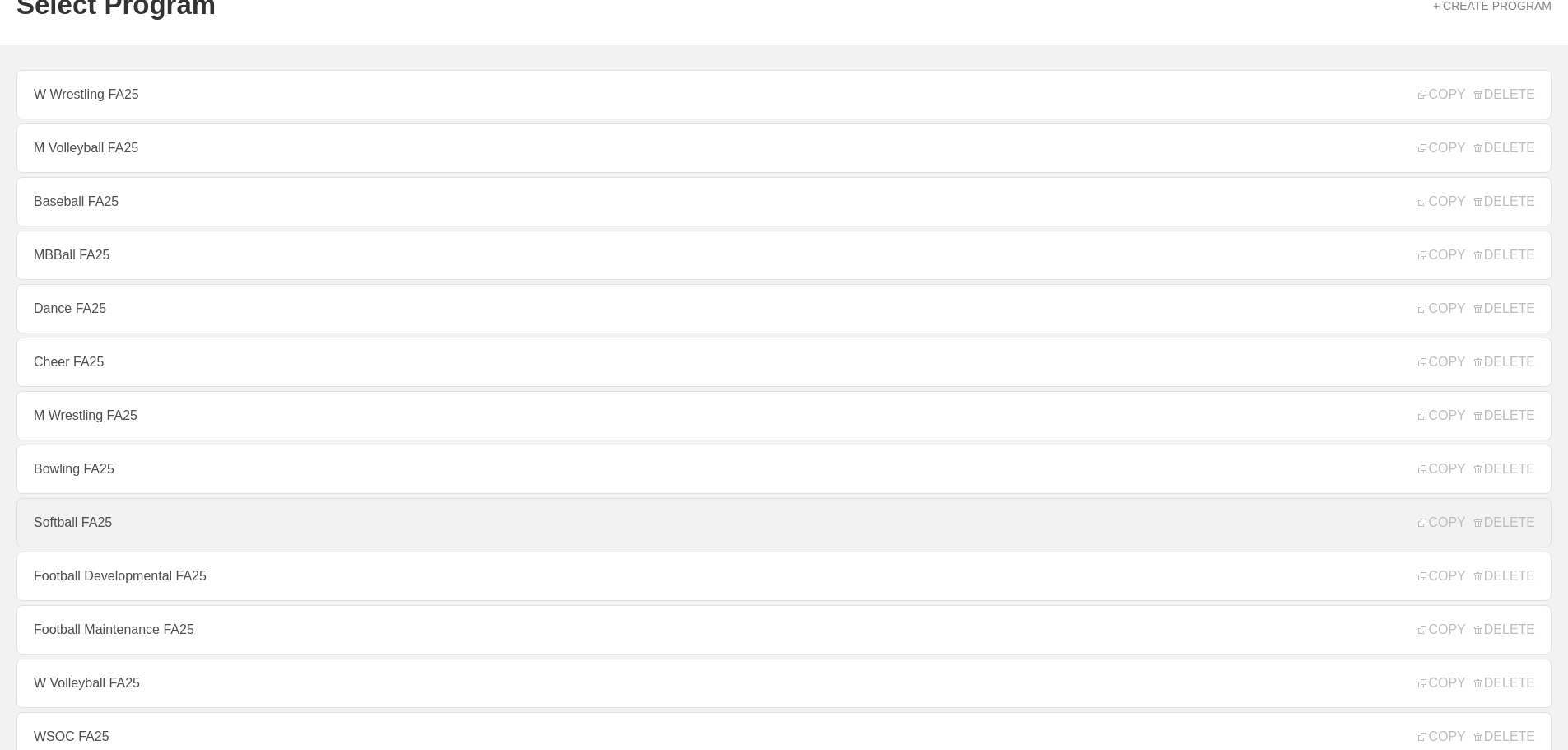
click at [70, 527] on link "Softball FA25" at bounding box center [784, 523] width 1535 height 50
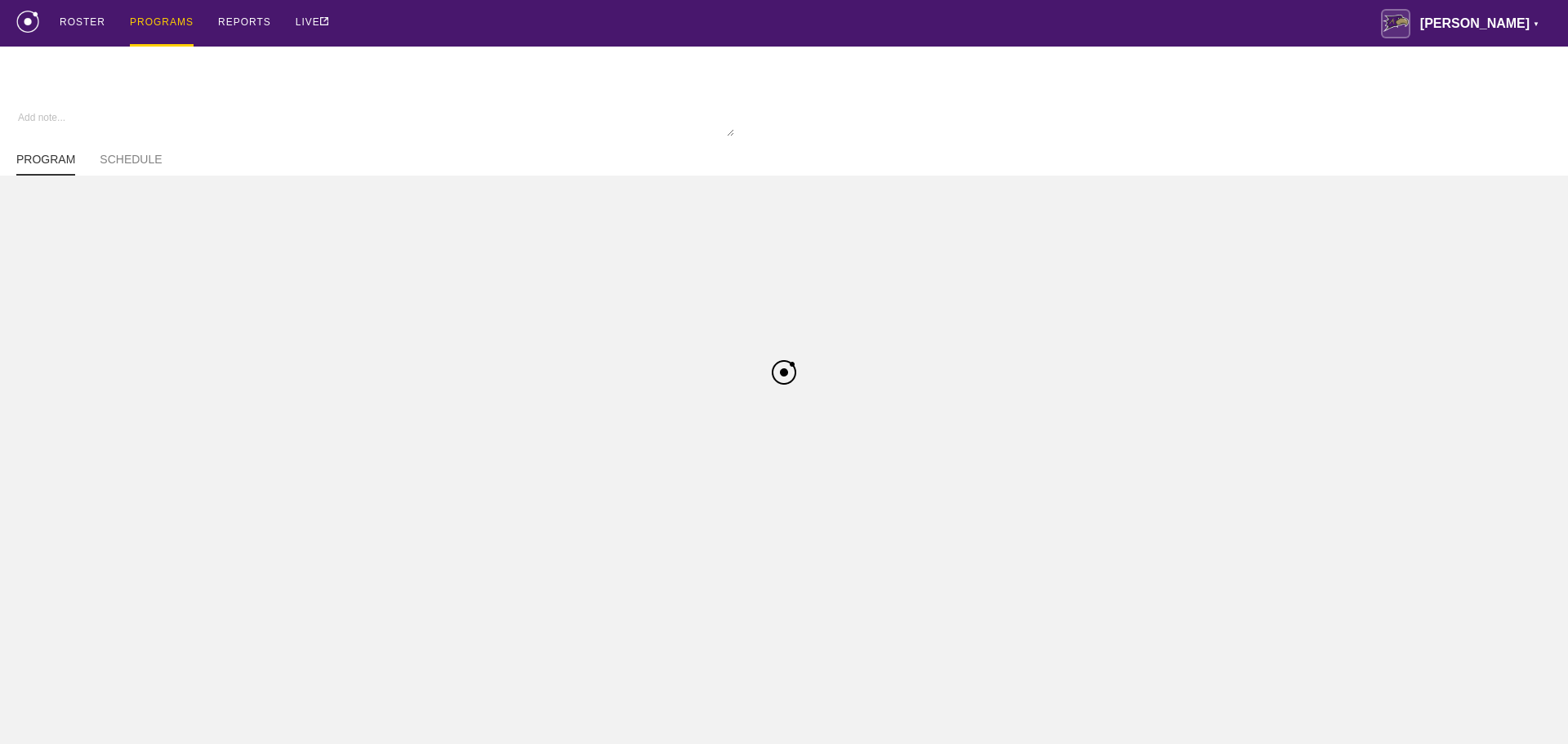
type textarea "x"
type input "Softball FA25"
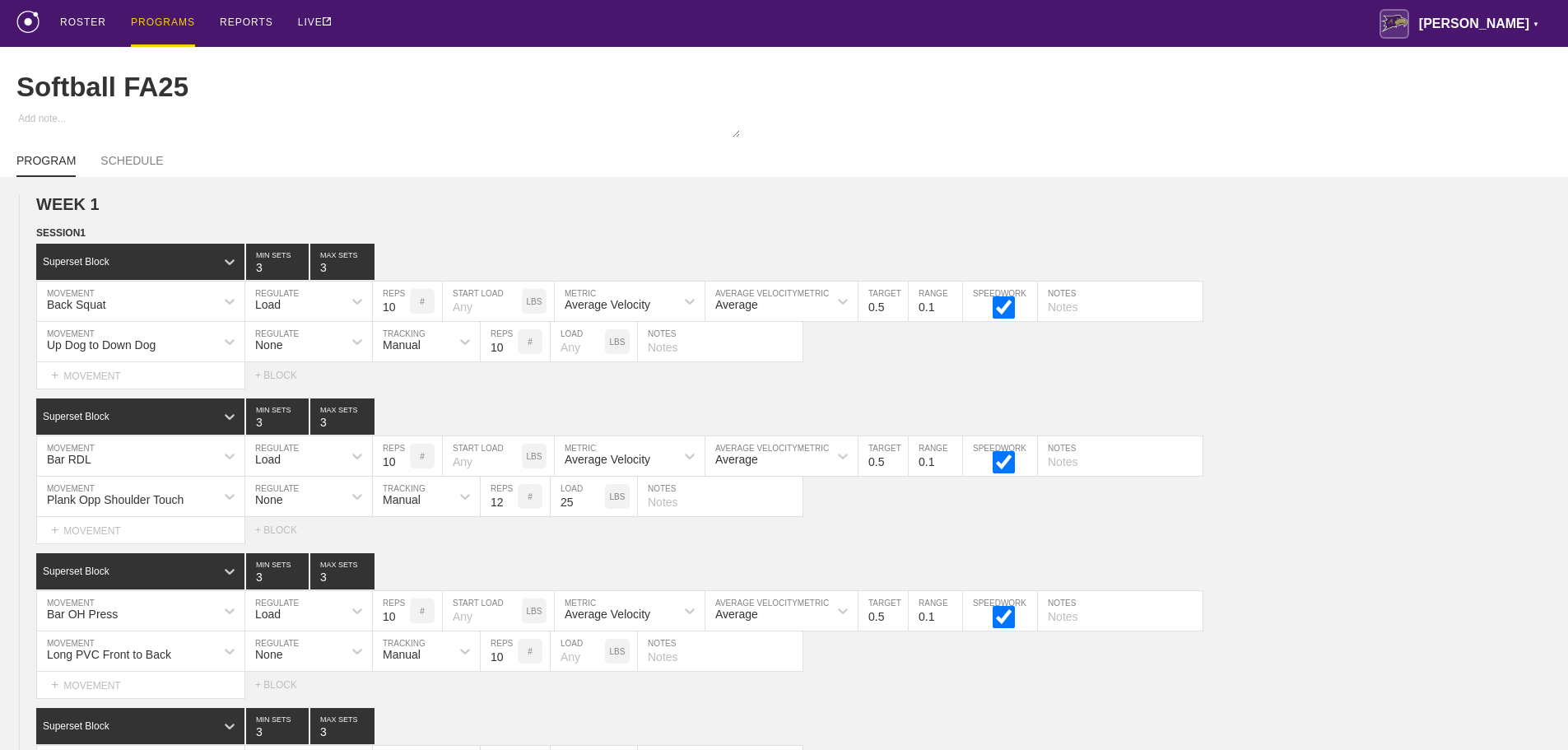
click at [942, 24] on div "ROSTER PROGRAMS REPORTS LIVE [PERSON_NAME] ▼ [PERSON_NAME][EMAIL_ADDRESS][PERSO…" at bounding box center [784, 24] width 1535 height 47
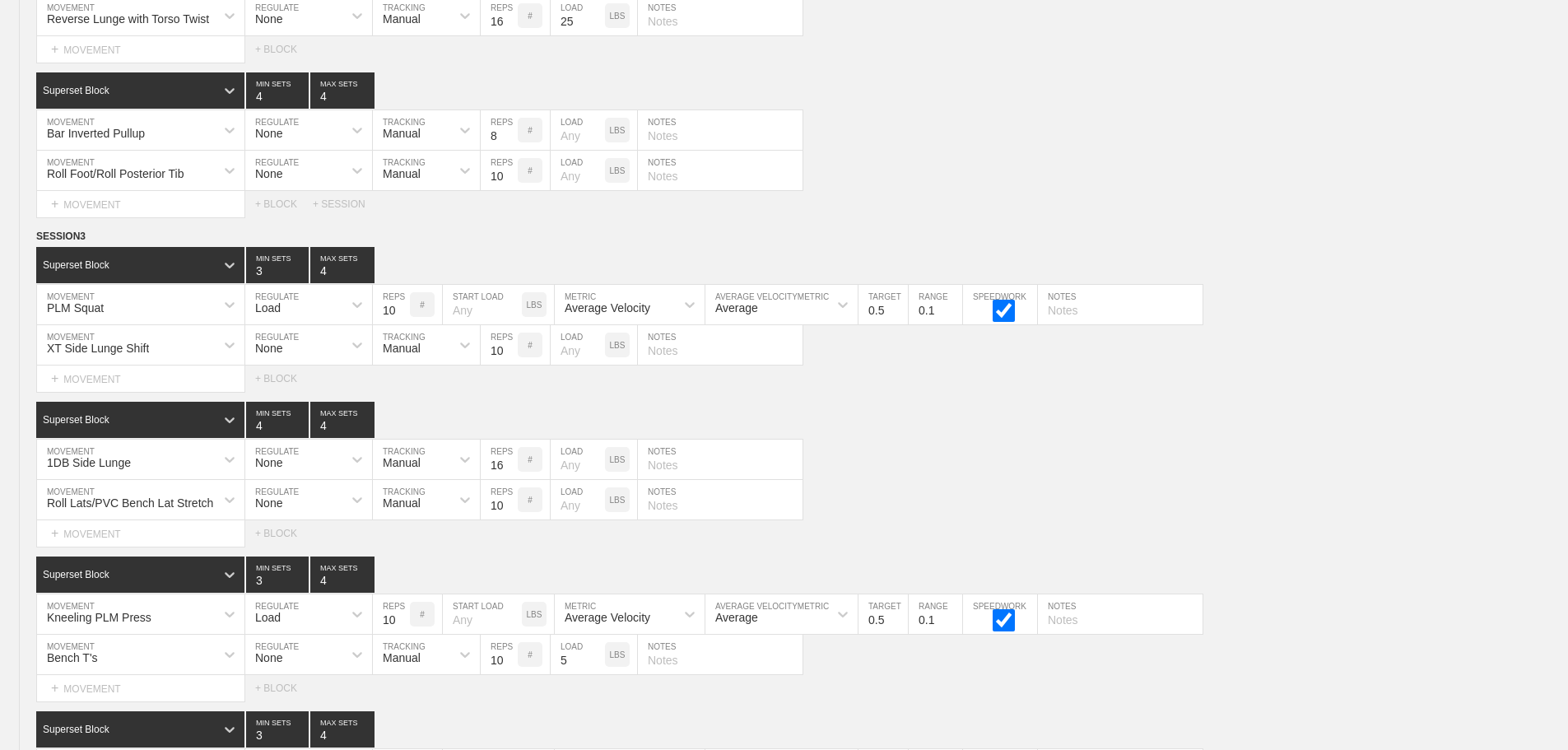
scroll to position [10112, 0]
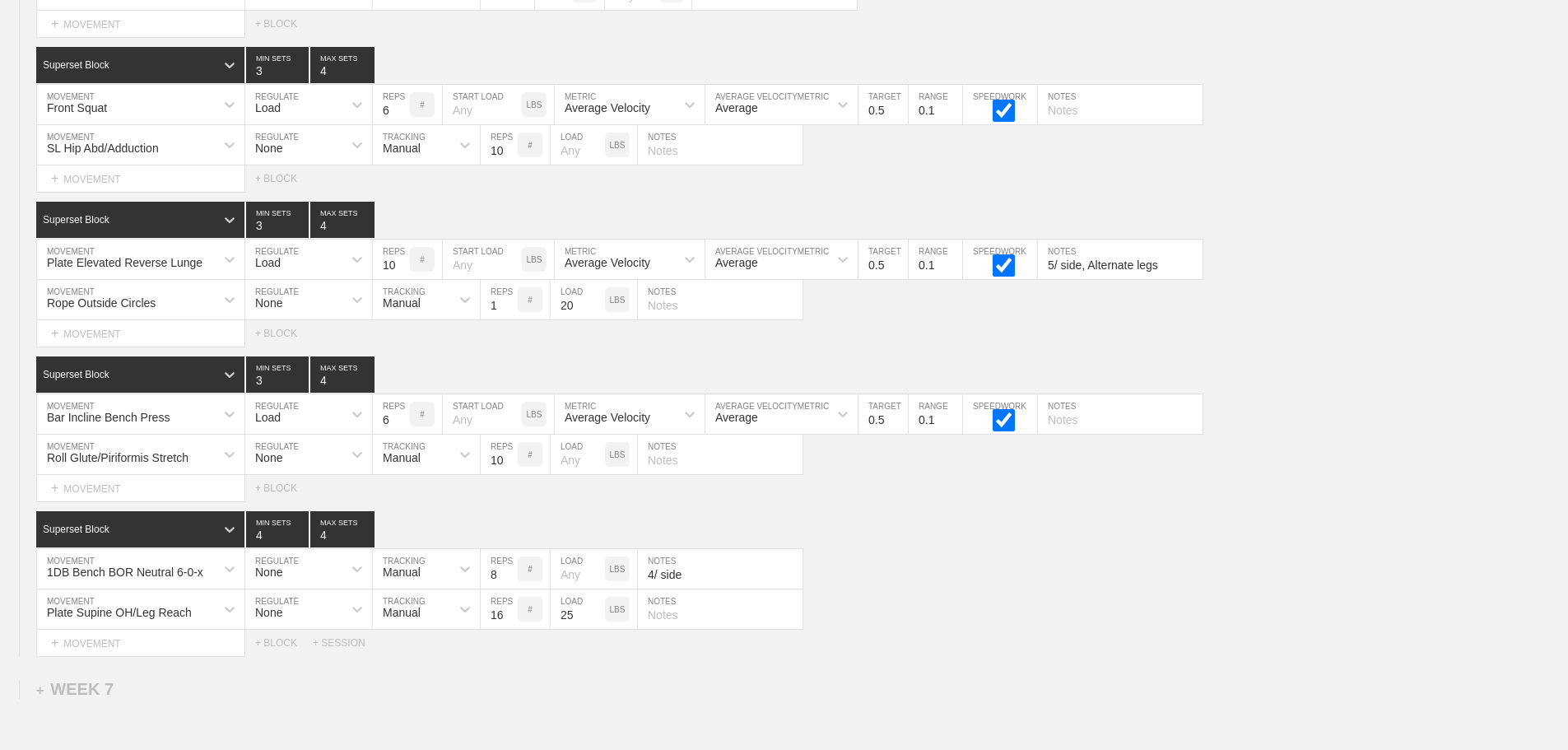
scroll to position [9865, 0]
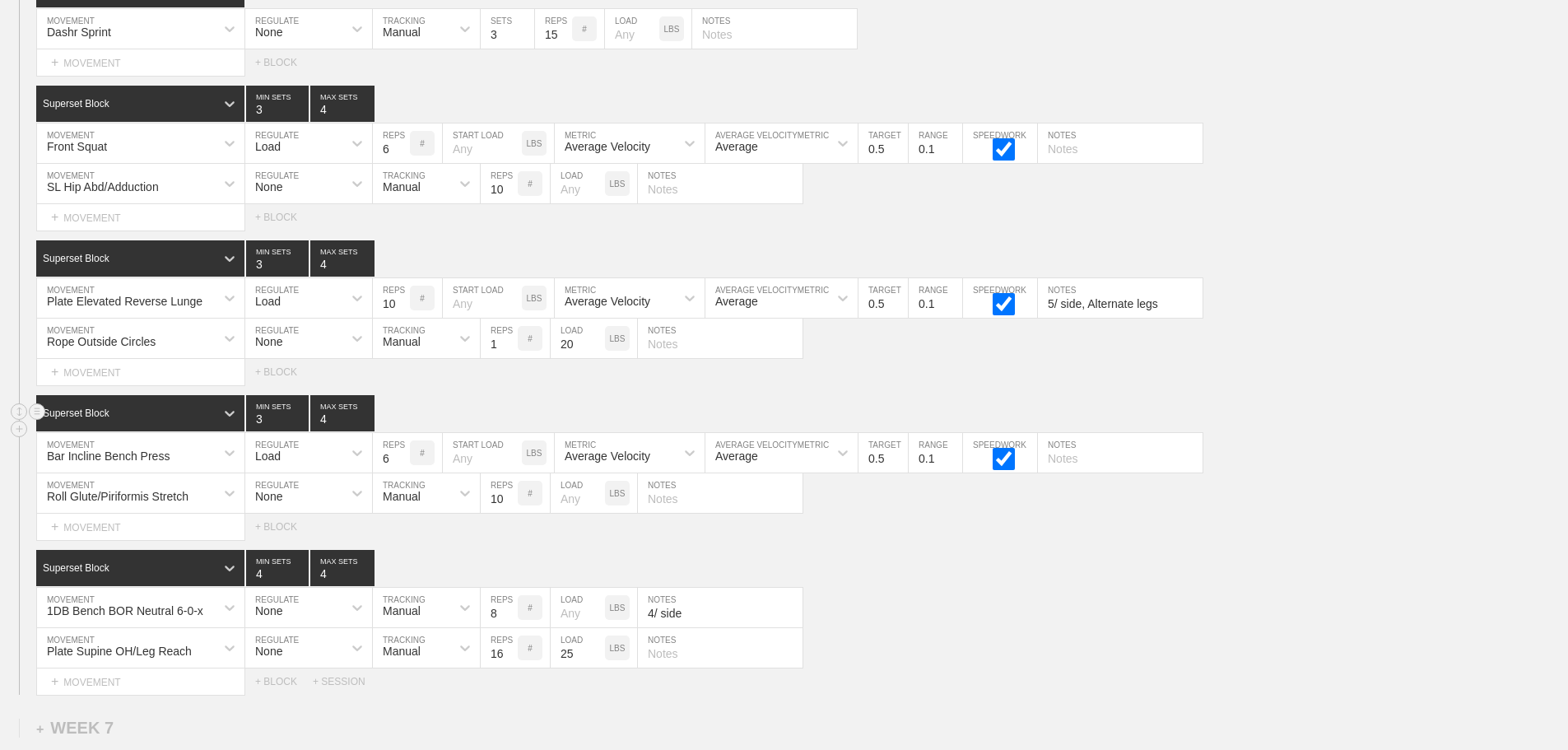
click at [1458, 418] on div "Superset Block 3 MIN SETS 4 MAX SETS" at bounding box center [802, 414] width 1532 height 36
click at [657, 668] on input "text" at bounding box center [721, 649] width 165 height 40
type input "A"
click at [677, 667] on input "8/ leg Alternate legs" at bounding box center [721, 649] width 165 height 40
type input "8/ leg, Alternate legs"
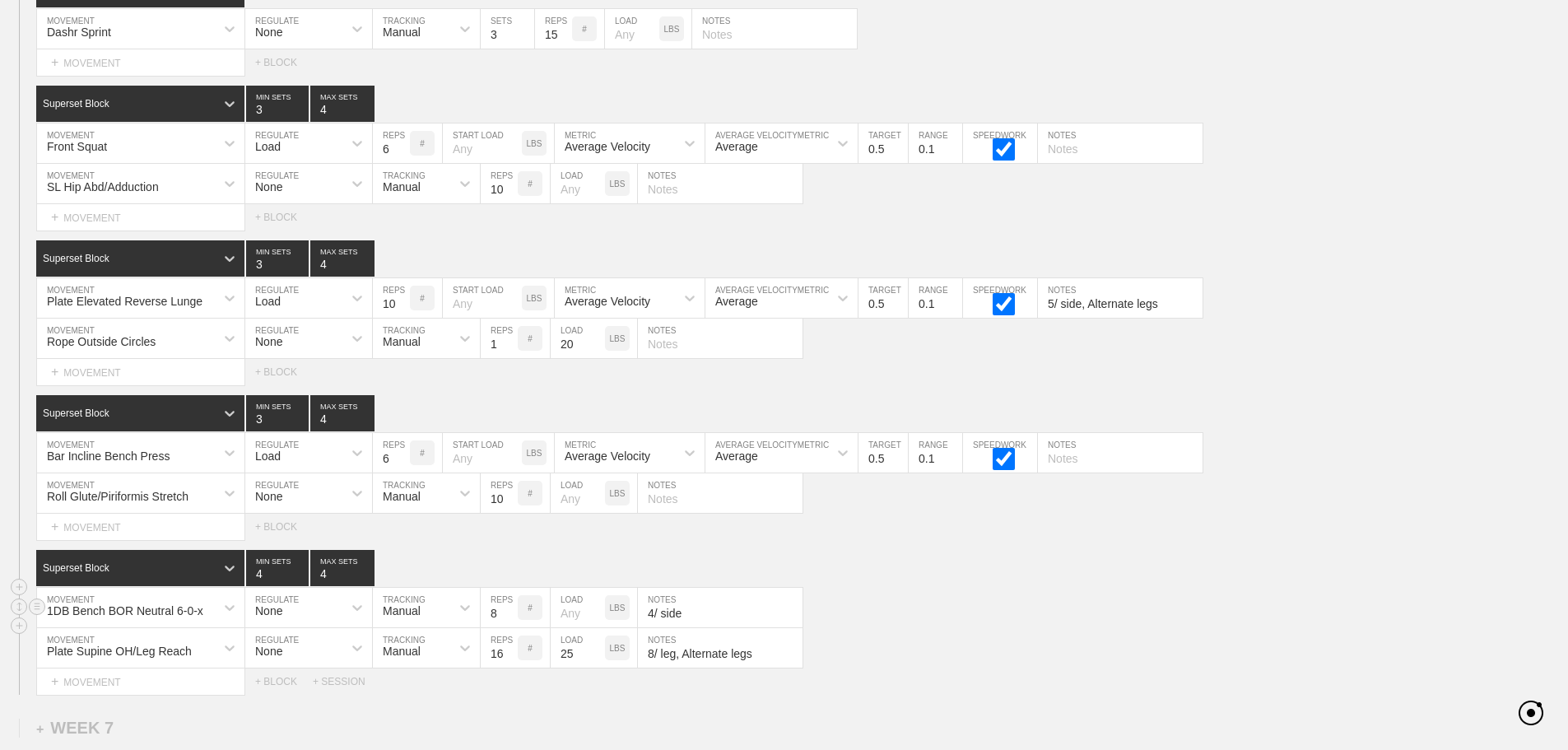
click at [1004, 629] on div "1DB Bench BOR Neutral 6-0-x MOVEMENT None REGULATE Manual TRACKING 8 REPS # LOA…" at bounding box center [784, 608] width 1568 height 41
click at [1059, 163] on input "text" at bounding box center [1121, 143] width 165 height 40
type input "Elbows up"
click at [1258, 260] on div "Superset Block 3 MIN SETS 4 MAX SETS" at bounding box center [802, 259] width 1532 height 36
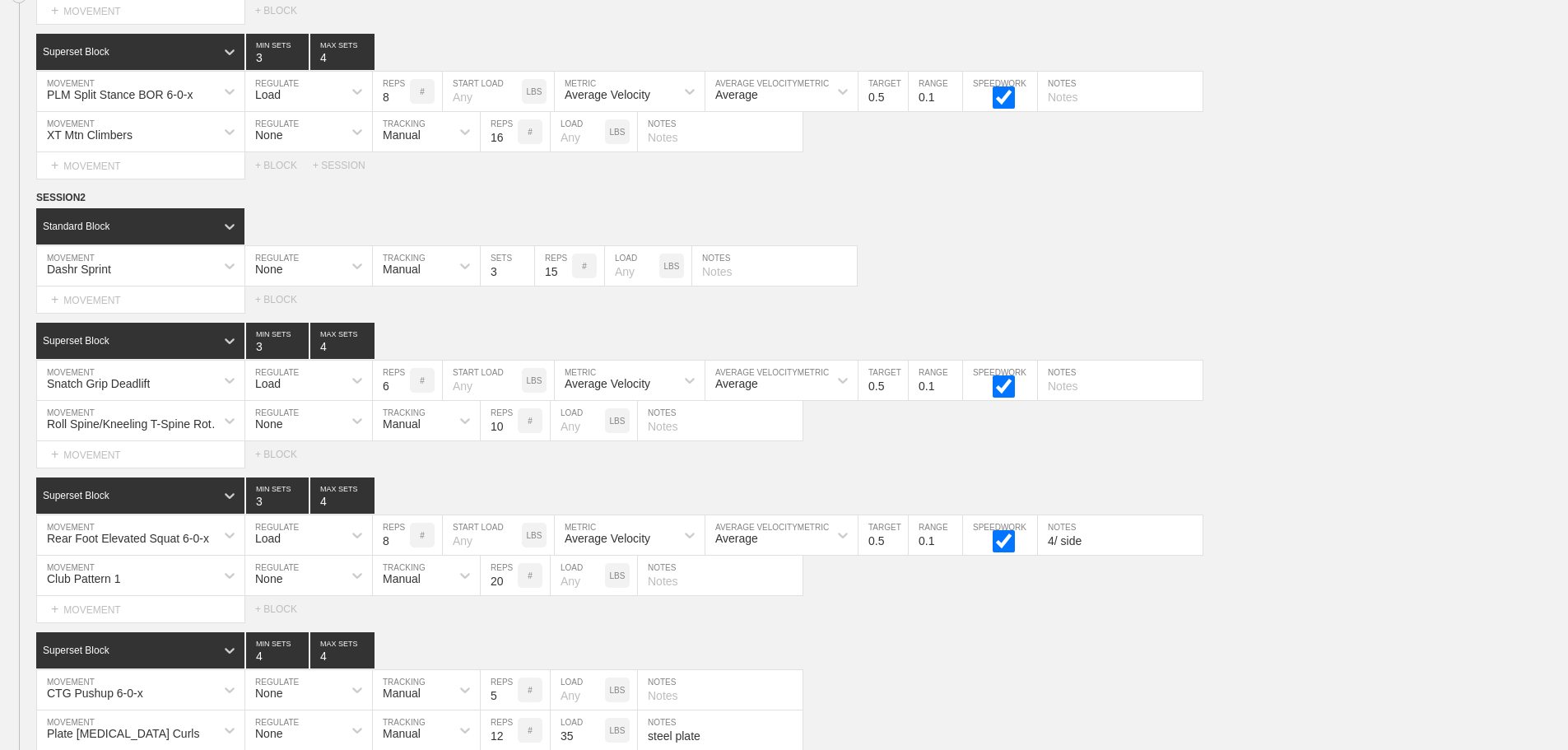
scroll to position [2691, 0]
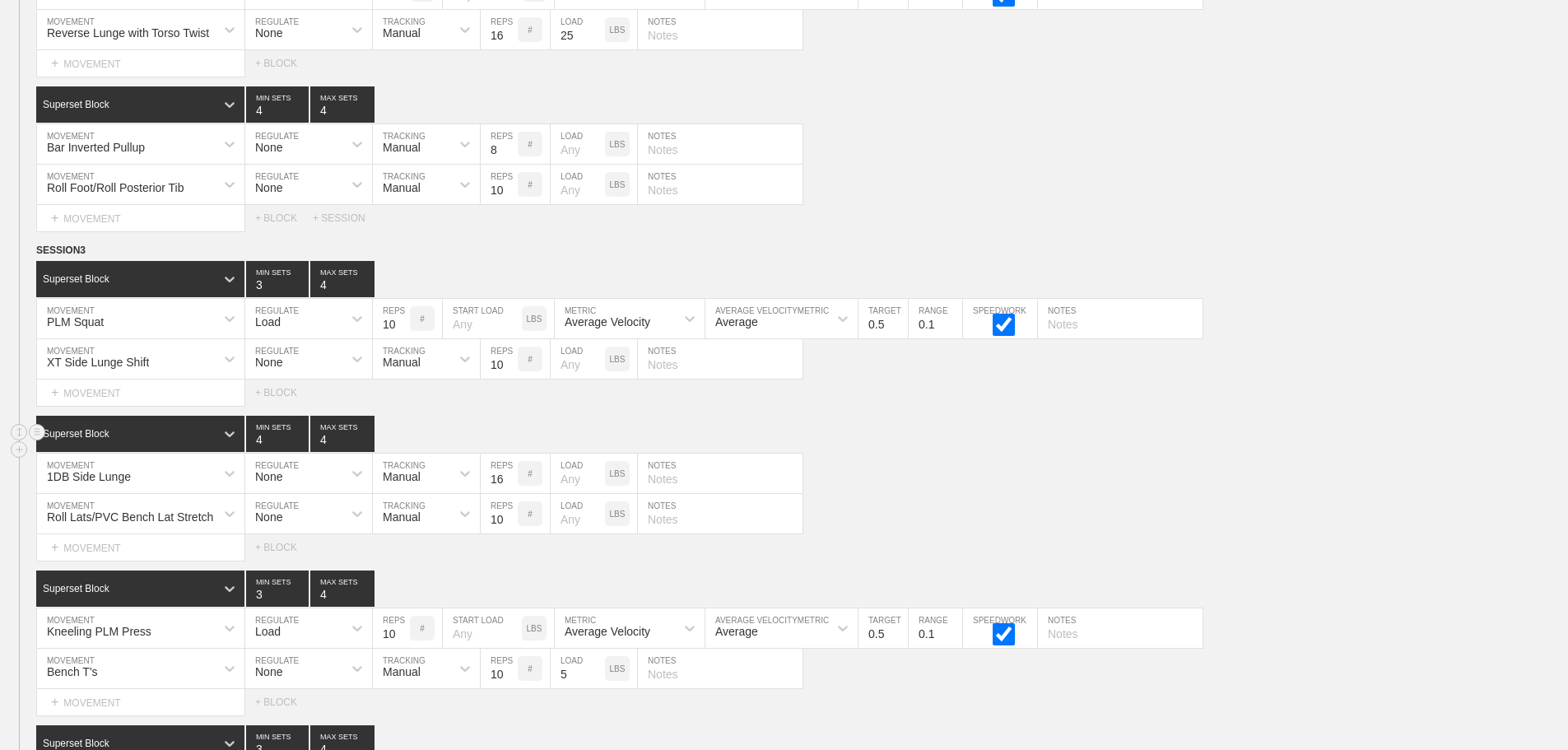
drag, startPoint x: 1477, startPoint y: 518, endPoint x: 1481, endPoint y: 455, distance: 63.1
click at [1479, 495] on div "Superset Block 4 MIN SETS 4 MAX SETS DUPLICATE INSERT MOVEMENT AFTER DELETE 1DB…" at bounding box center [784, 488] width 1568 height 145
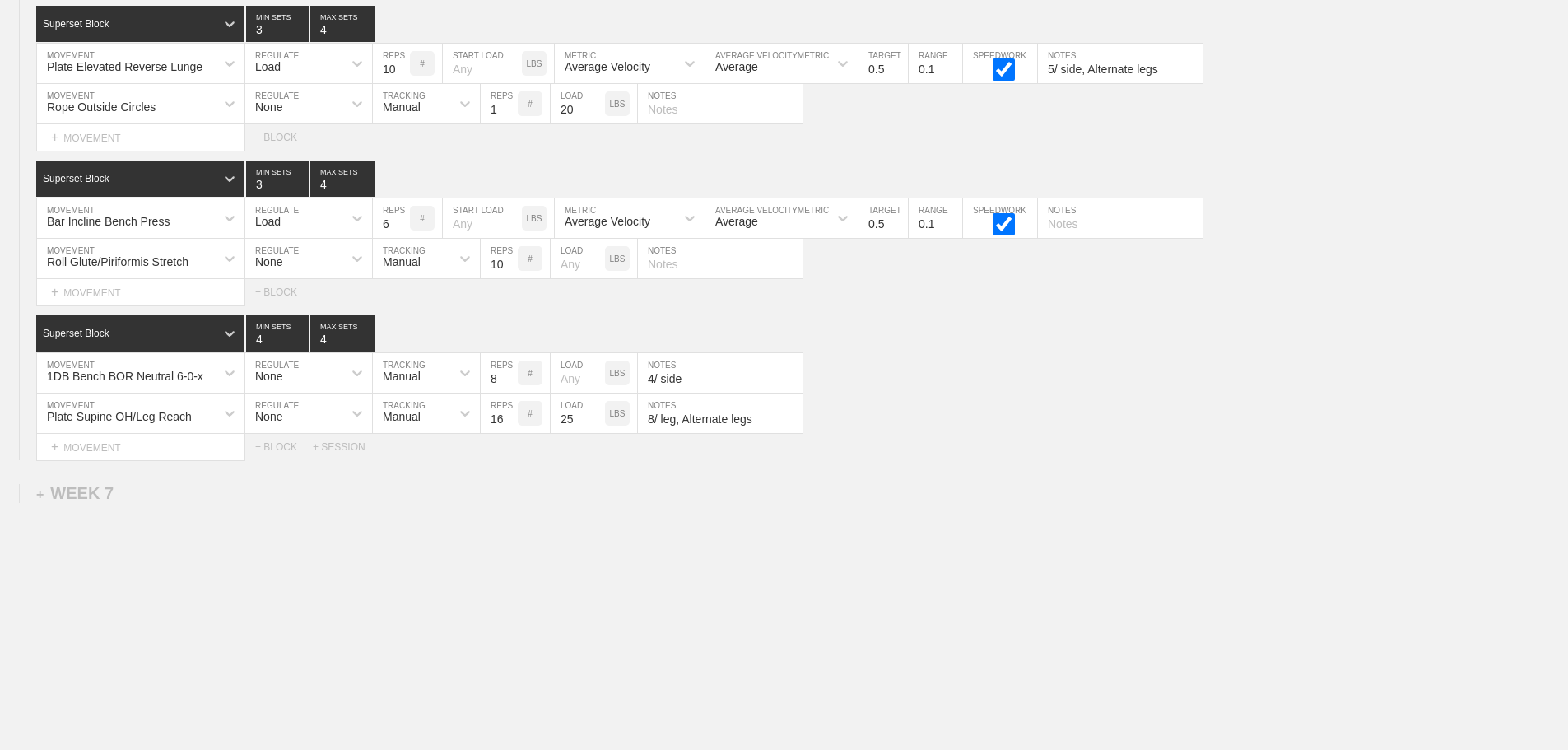
click at [1093, 447] on div "Select... MOVEMENT + MOVEMENT + BLOCK + SESSION" at bounding box center [784, 447] width 1568 height 26
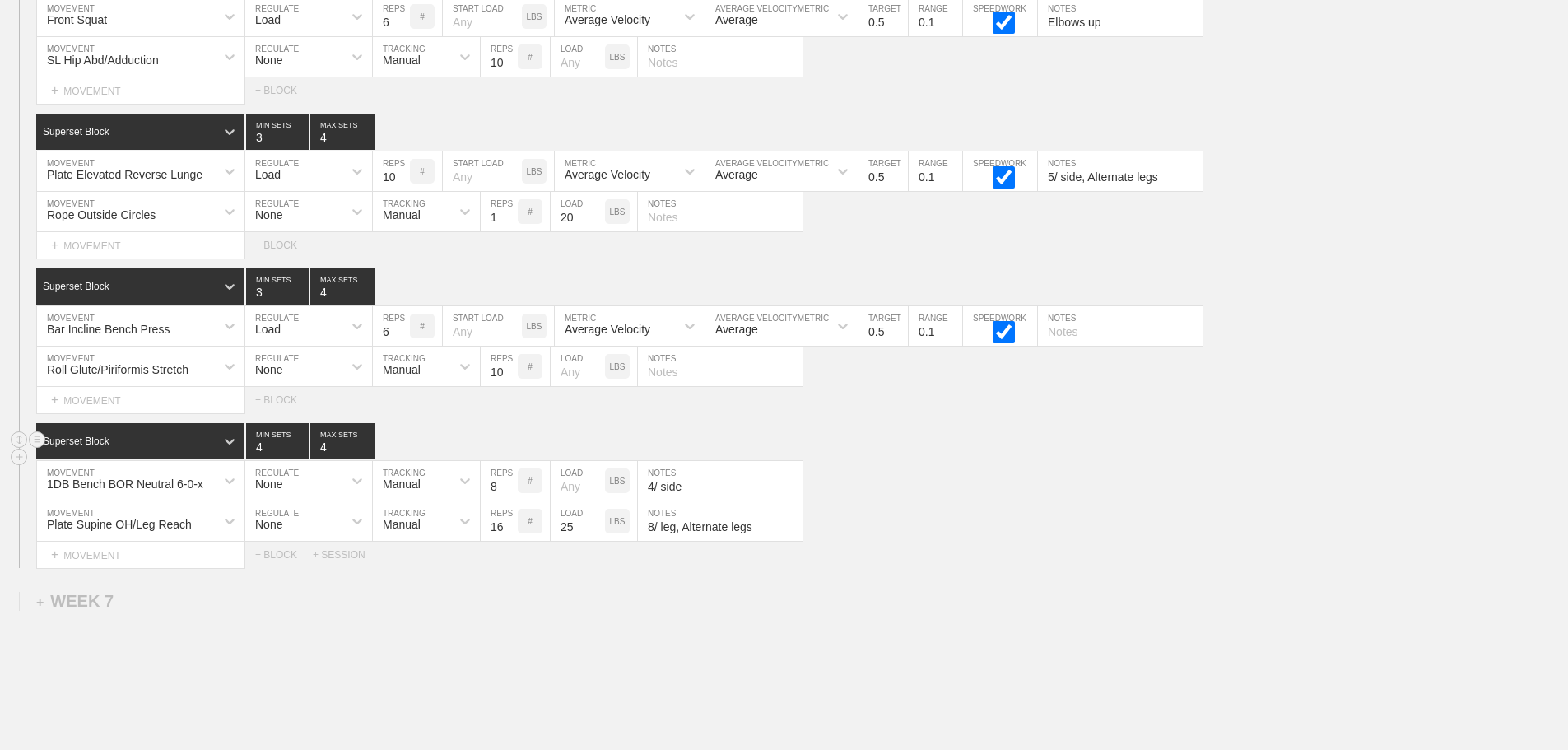
scroll to position [9865, 0]
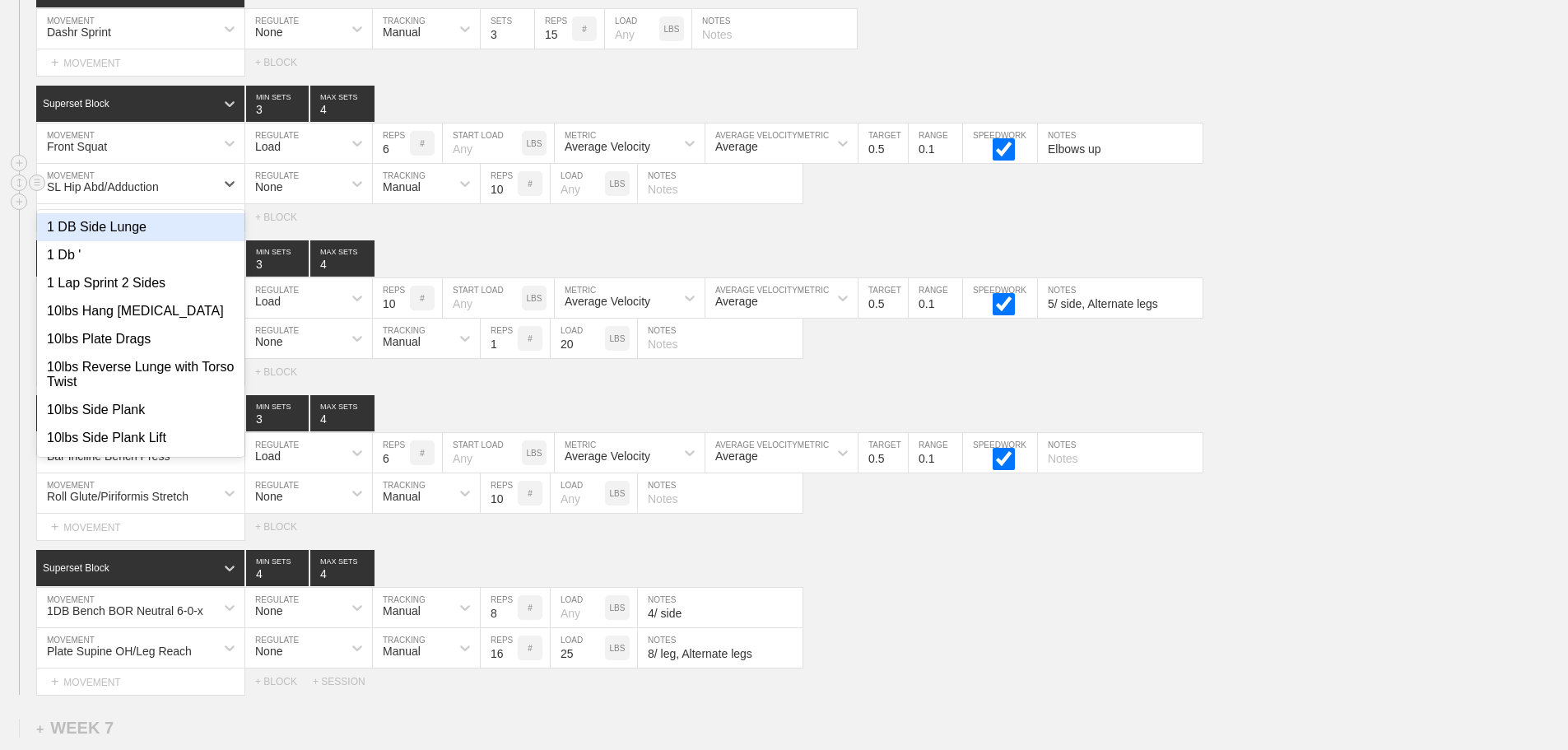
click at [213, 191] on div "SL Hip Abd/Adduction" at bounding box center [126, 183] width 177 height 28
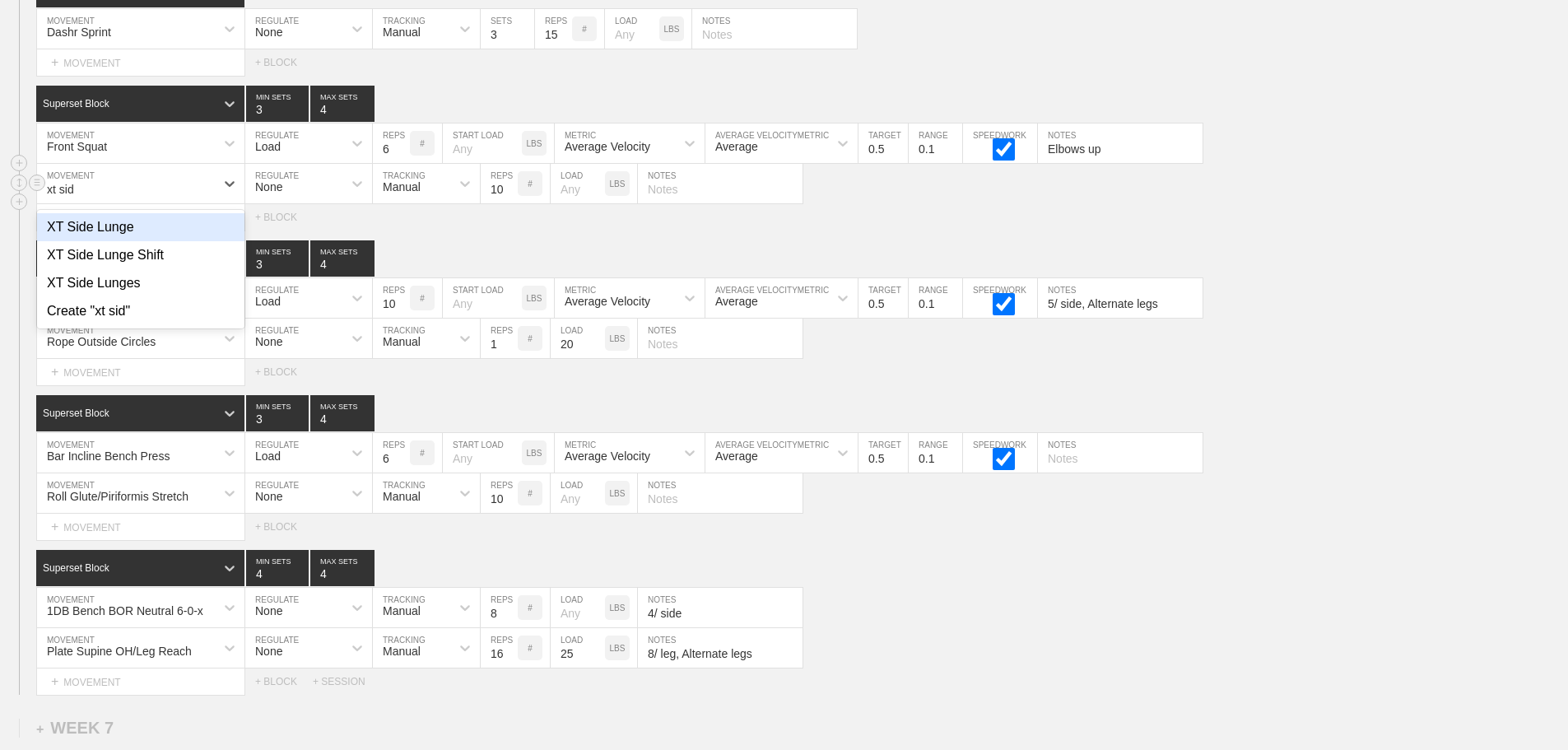
type input "xt side"
click at [150, 267] on div "XT Side Lunge Shift" at bounding box center [140, 255] width 207 height 28
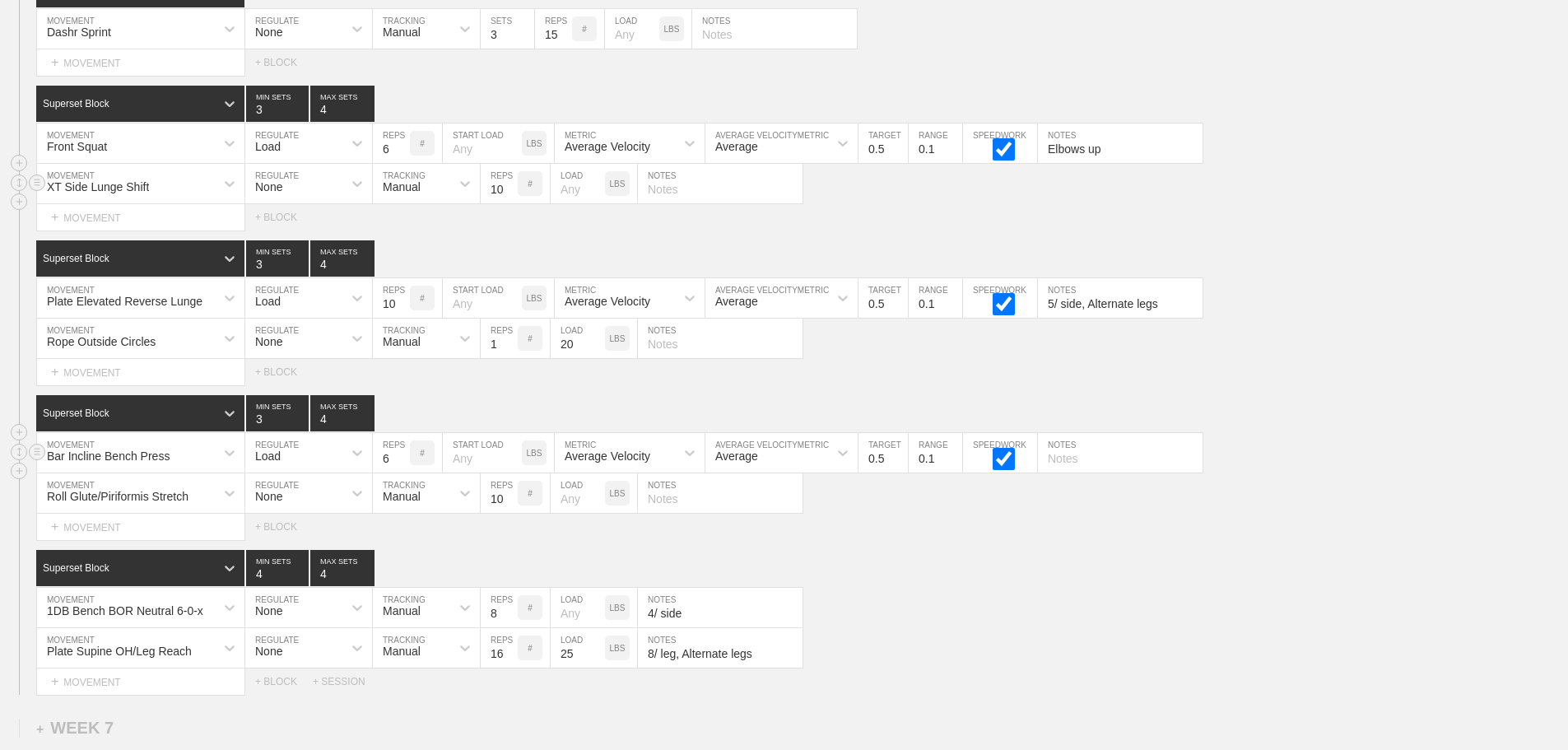
click at [1533, 474] on div "Bar Incline Bench Press MOVEMENT Load REGULATE 6 REPS # START LOAD LBS Average …" at bounding box center [784, 453] width 1568 height 41
click at [1397, 692] on div "Select... MOVEMENT + MOVEMENT + BLOCK + SESSION" at bounding box center [784, 681] width 1568 height 26
click at [1383, 500] on div "Roll Glute/Piriformis Stretch MOVEMENT None REGULATE Manual TRACKING 10 REPS # …" at bounding box center [784, 494] width 1568 height 41
click at [1357, 422] on div "Superset Block 3 MIN SETS 4 MAX SETS" at bounding box center [802, 414] width 1532 height 36
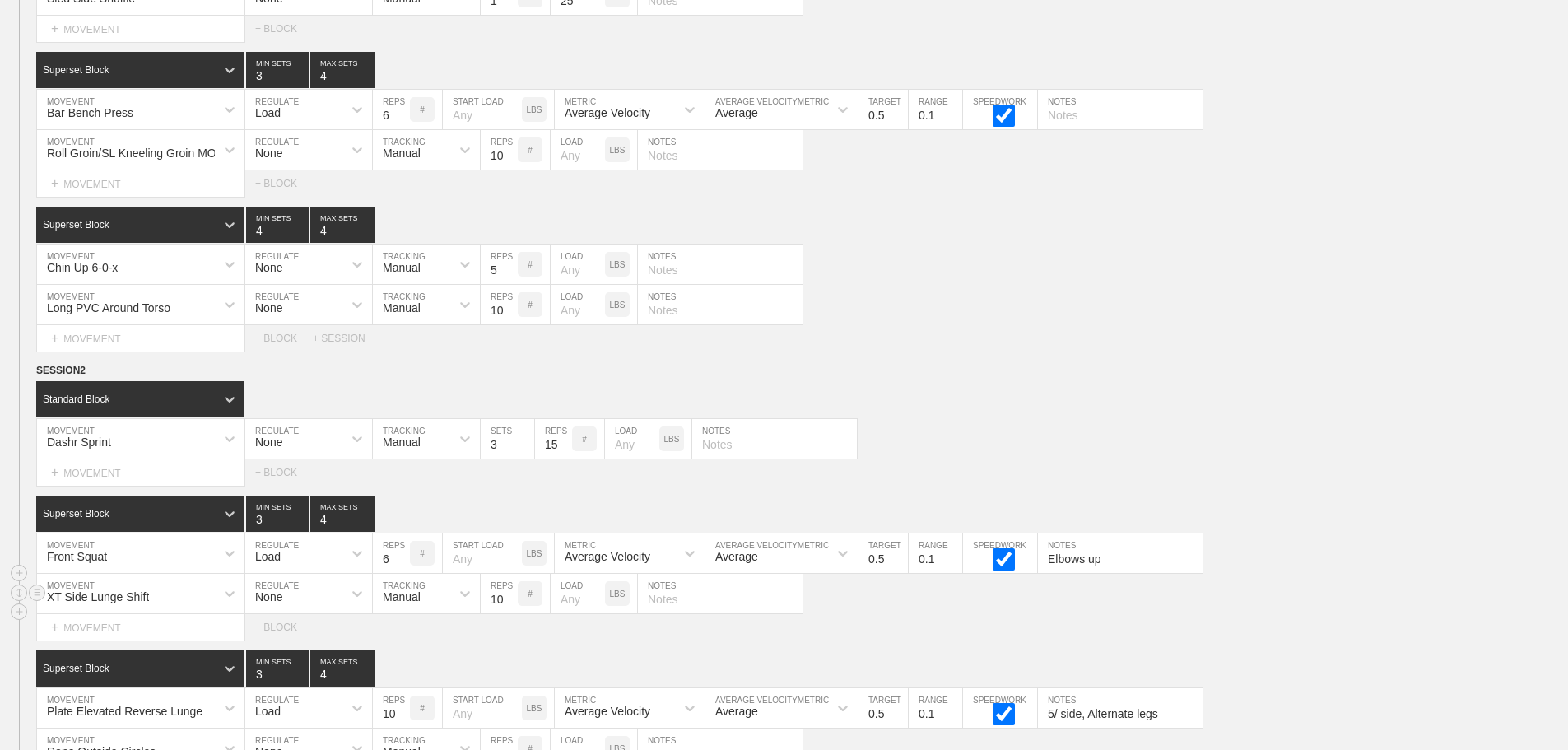
scroll to position [9453, 0]
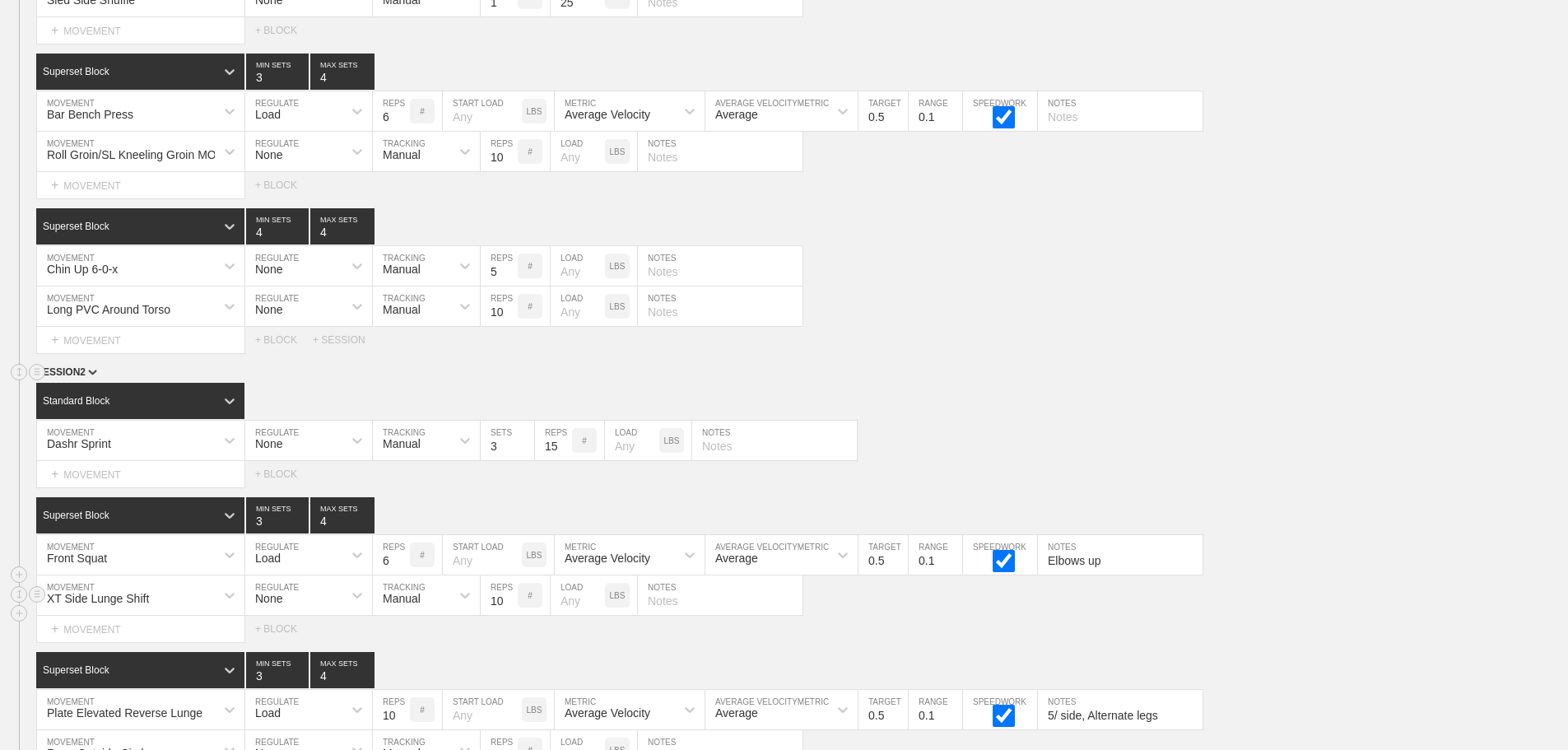
click at [1305, 383] on div "SESSION 2" at bounding box center [802, 373] width 1532 height 19
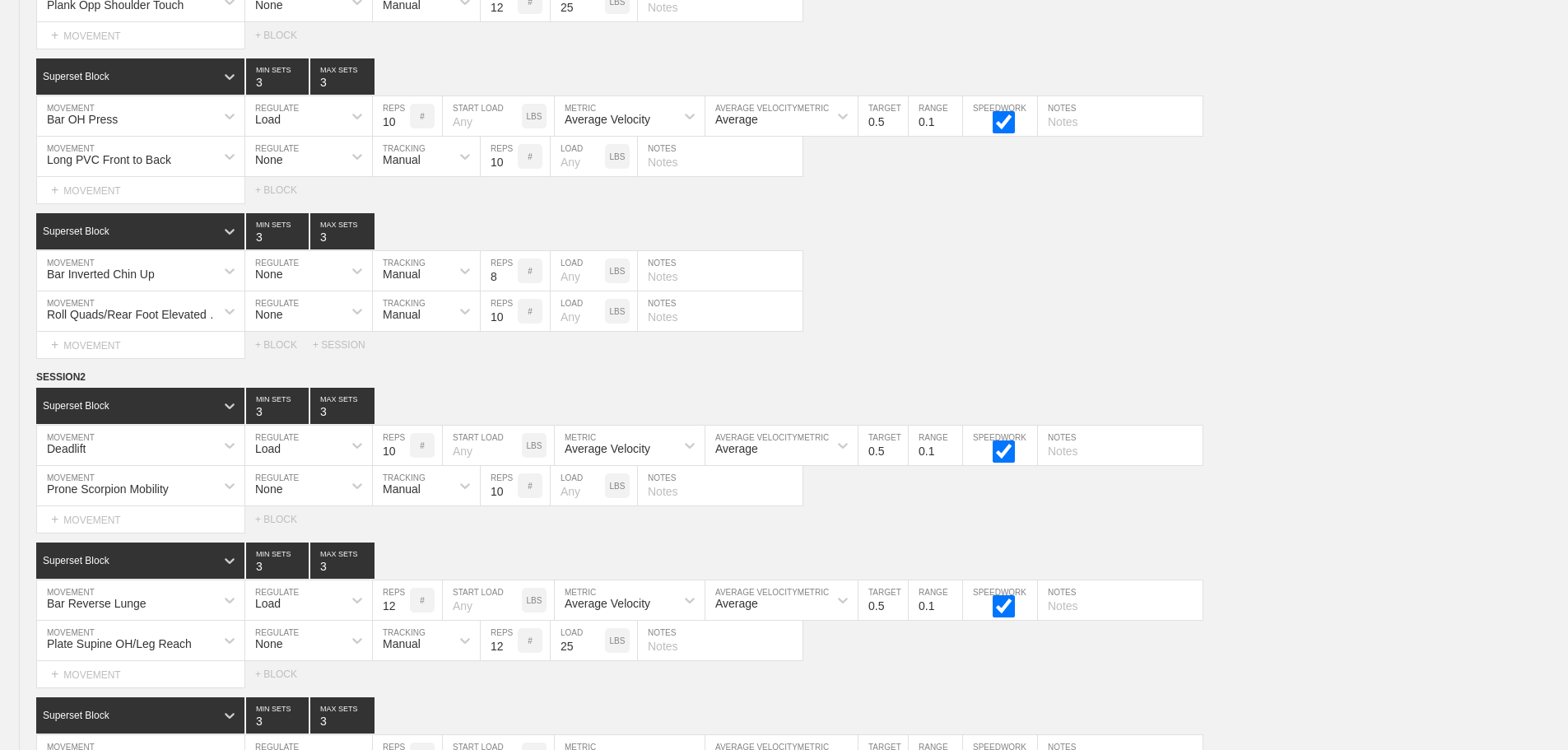
scroll to position [0, 0]
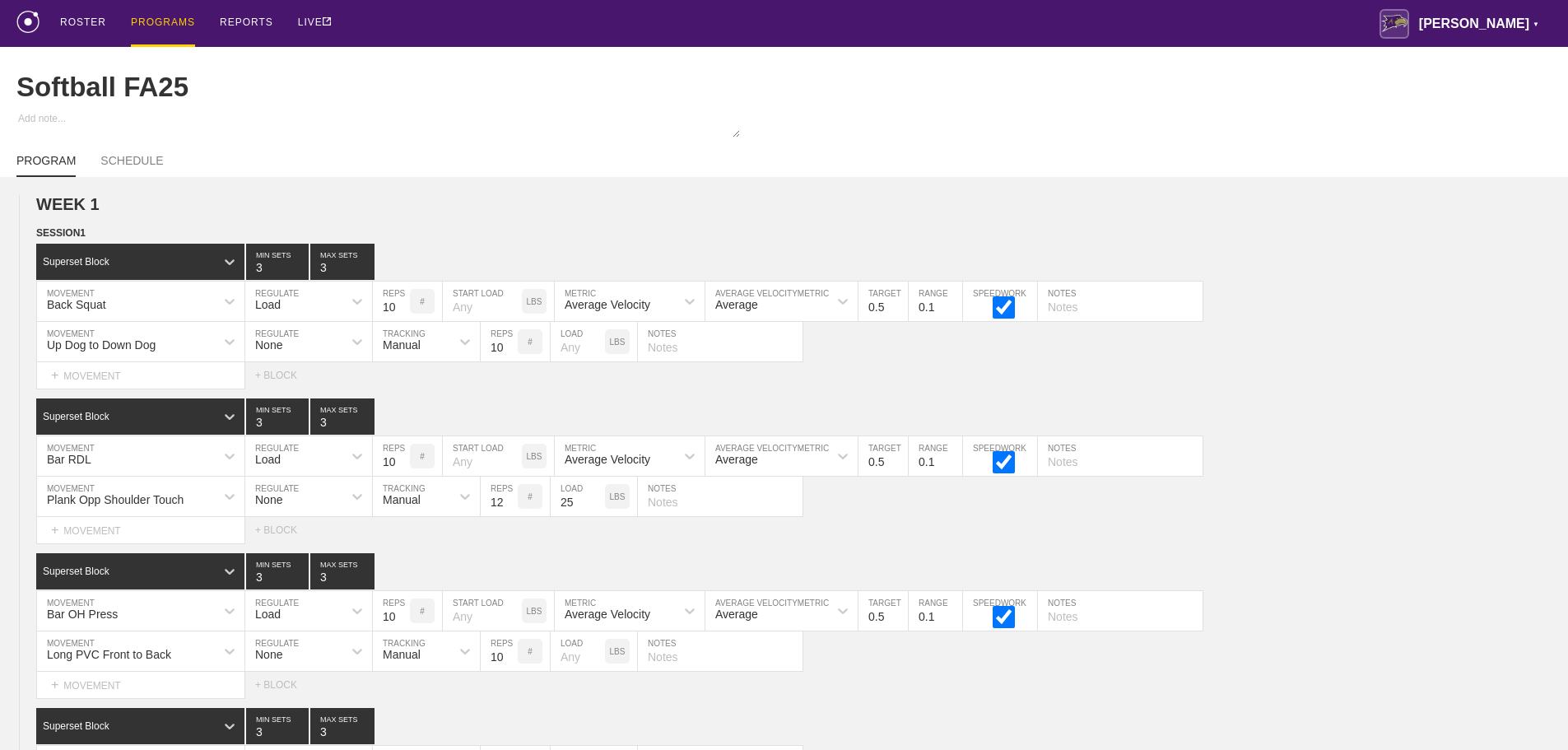
click at [151, 17] on div "PROGRAMS" at bounding box center [163, 24] width 64 height 47
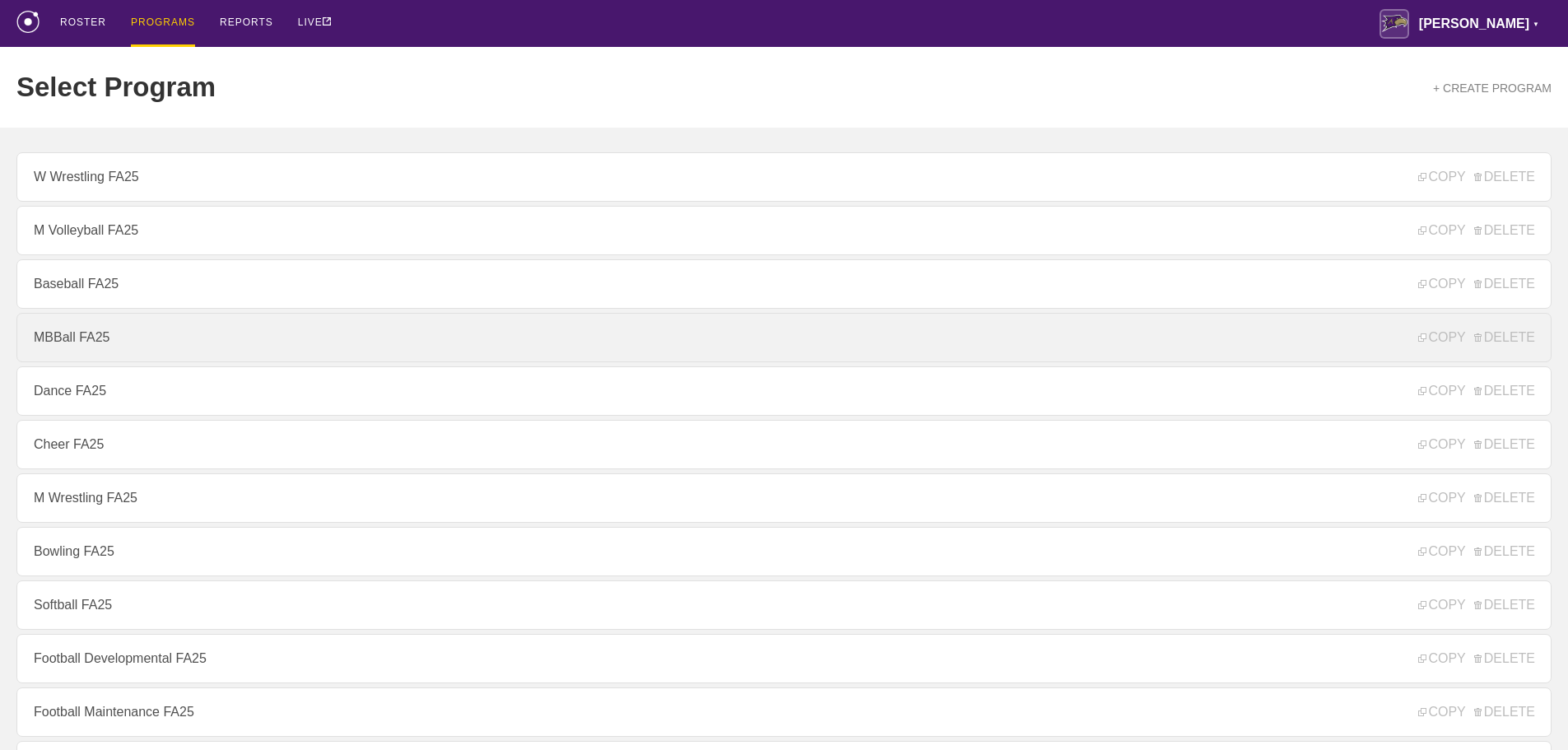
click at [71, 350] on link "MBBall FA25" at bounding box center [784, 338] width 1535 height 50
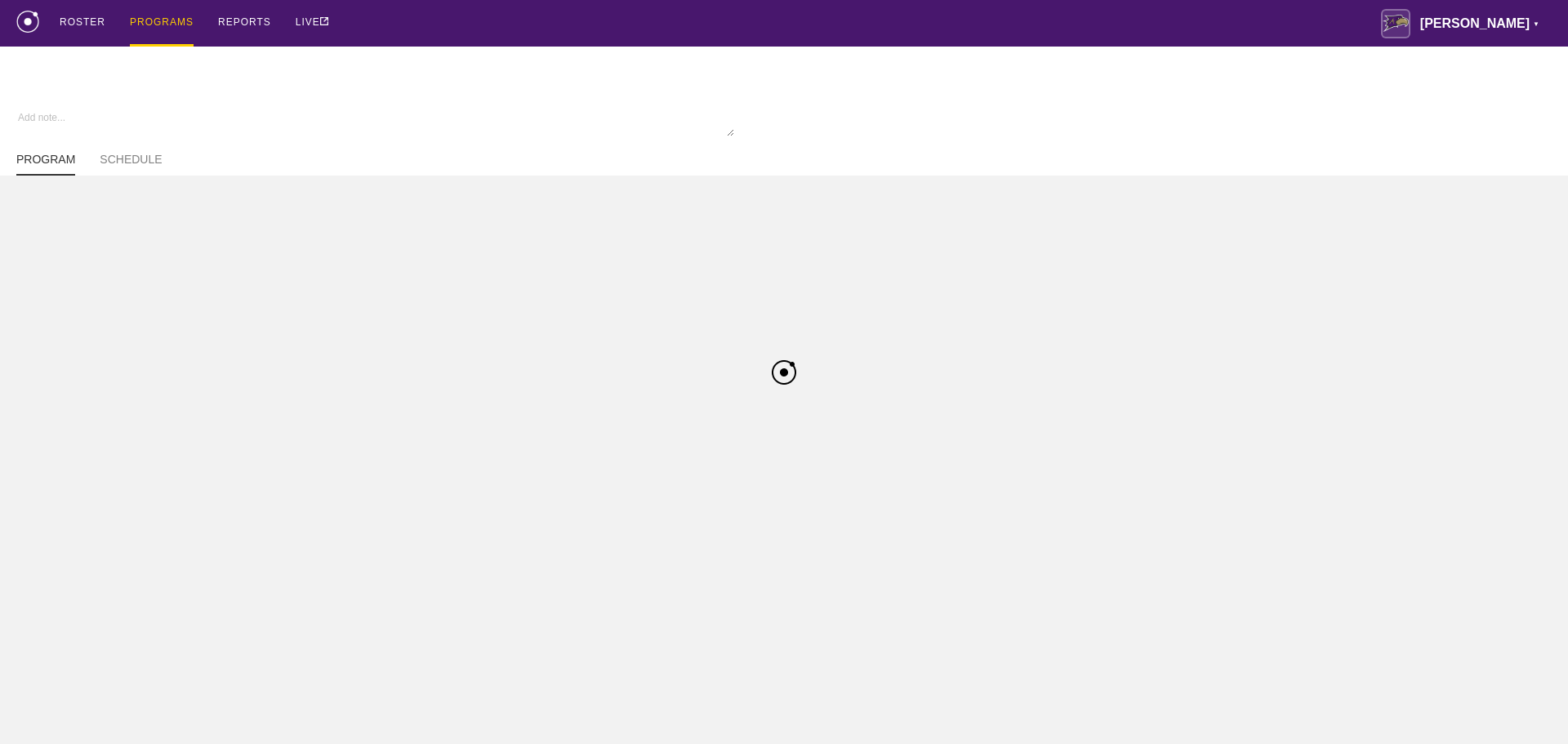
type textarea "x"
type input "MBBall FA25"
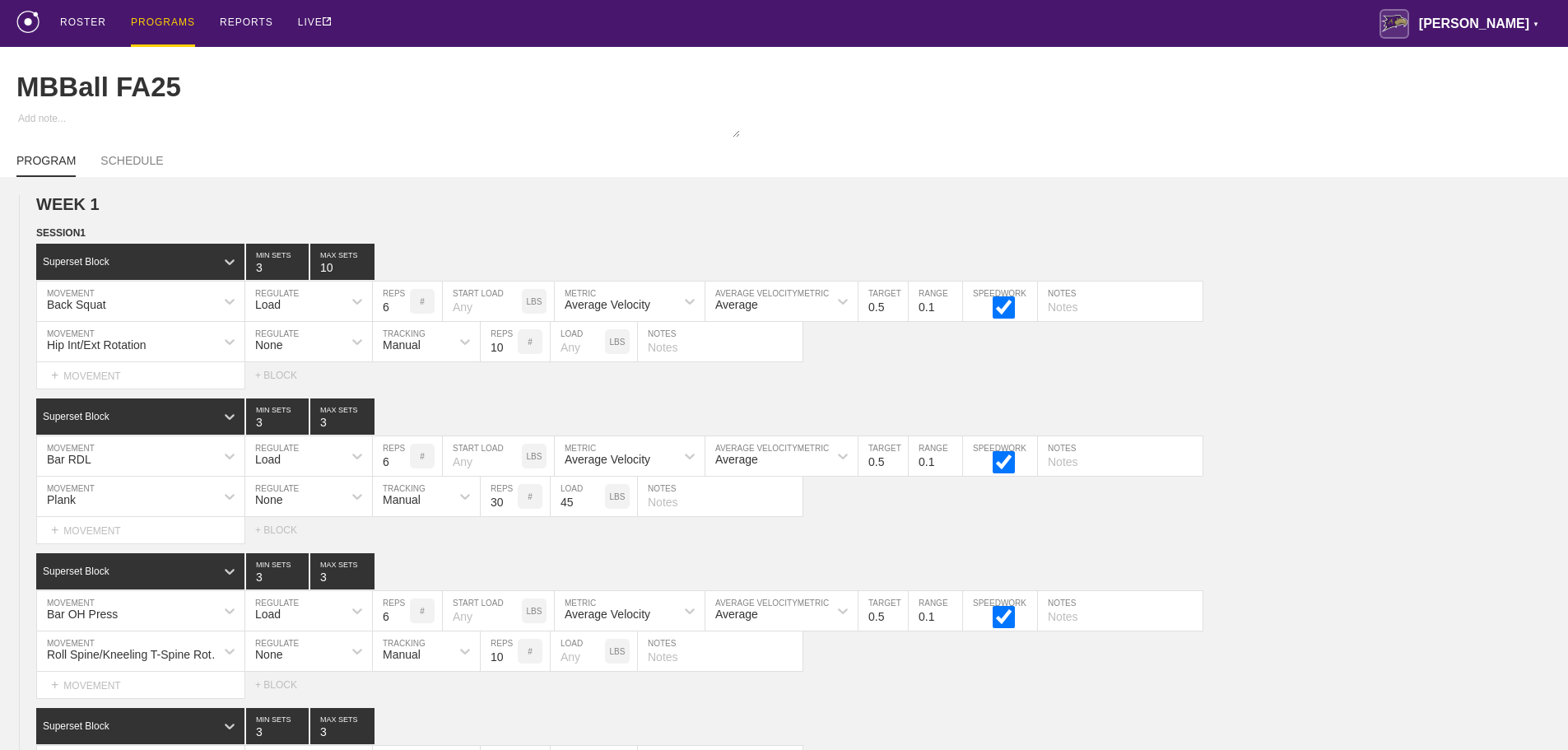
click at [1138, 28] on div "ROSTER PROGRAMS REPORTS LIVE [PERSON_NAME] ▼ [PERSON_NAME][EMAIL_ADDRESS][PERSO…" at bounding box center [784, 24] width 1535 height 47
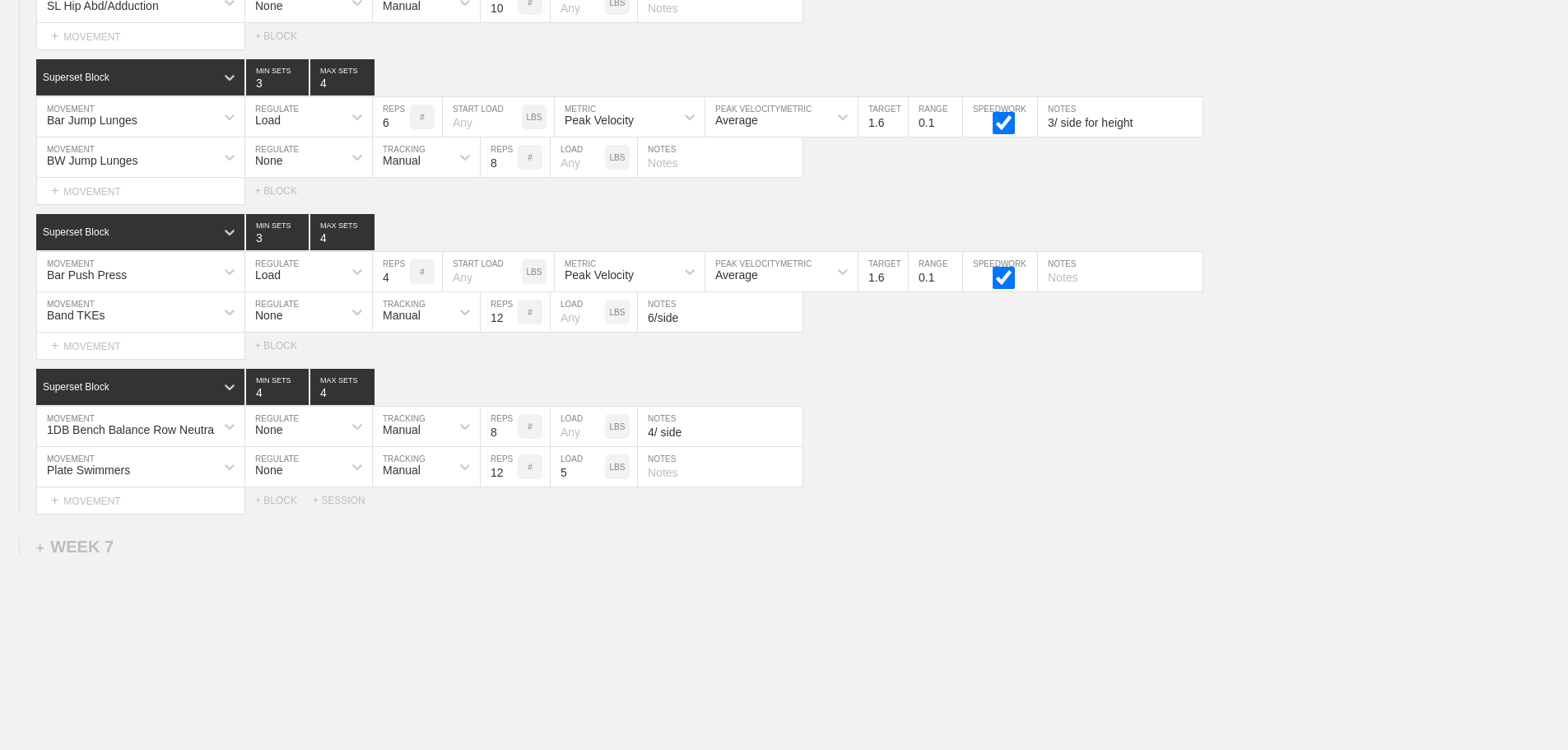
scroll to position [10751, 0]
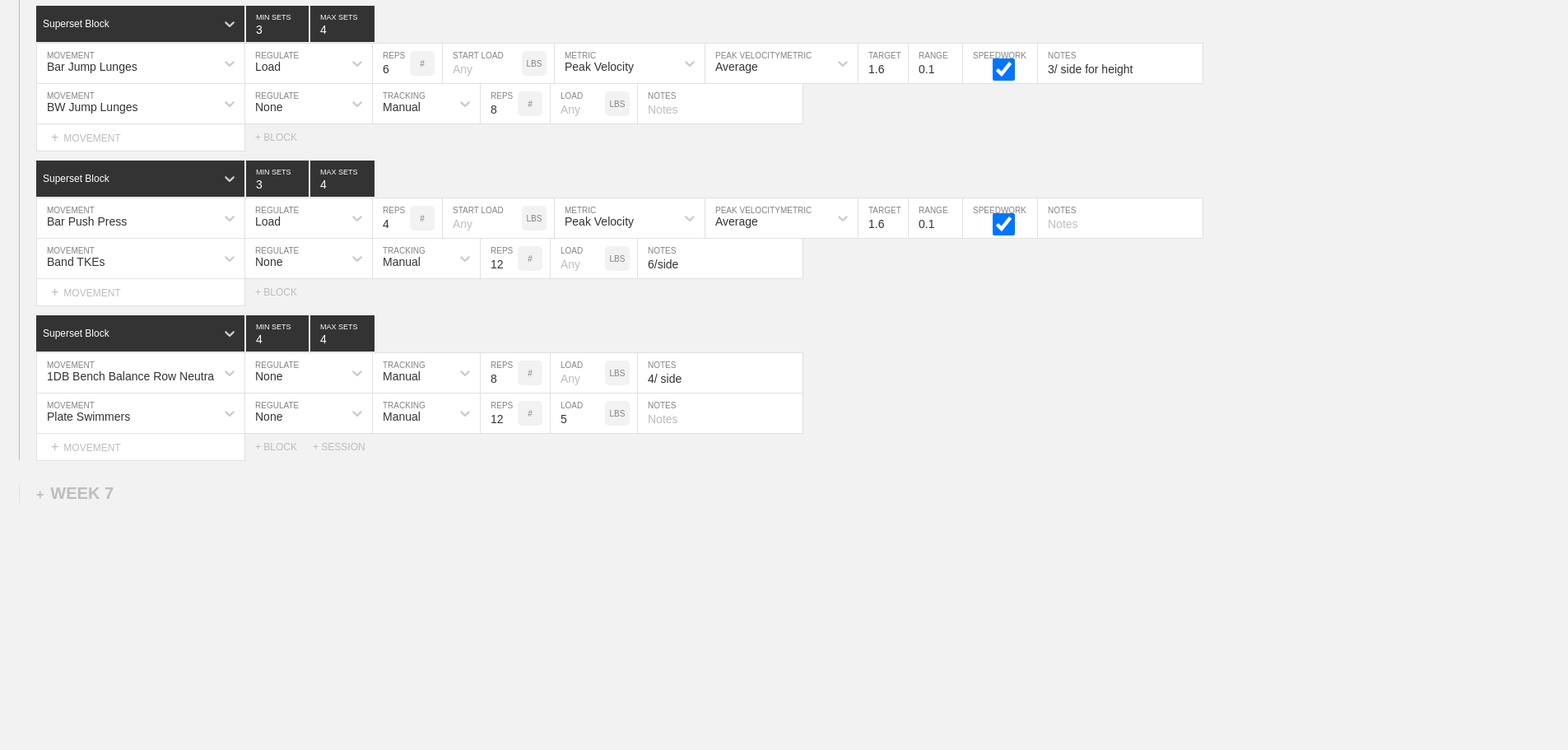
click at [1080, 434] on div "Select... MOVEMENT + MOVEMENT + BLOCK + SESSION" at bounding box center [784, 447] width 1568 height 26
click at [968, 391] on div "1DB Bench Balance Row Neutral MOVEMENT None REGULATE Manual TRACKING 8 REPS # L…" at bounding box center [784, 373] width 1568 height 41
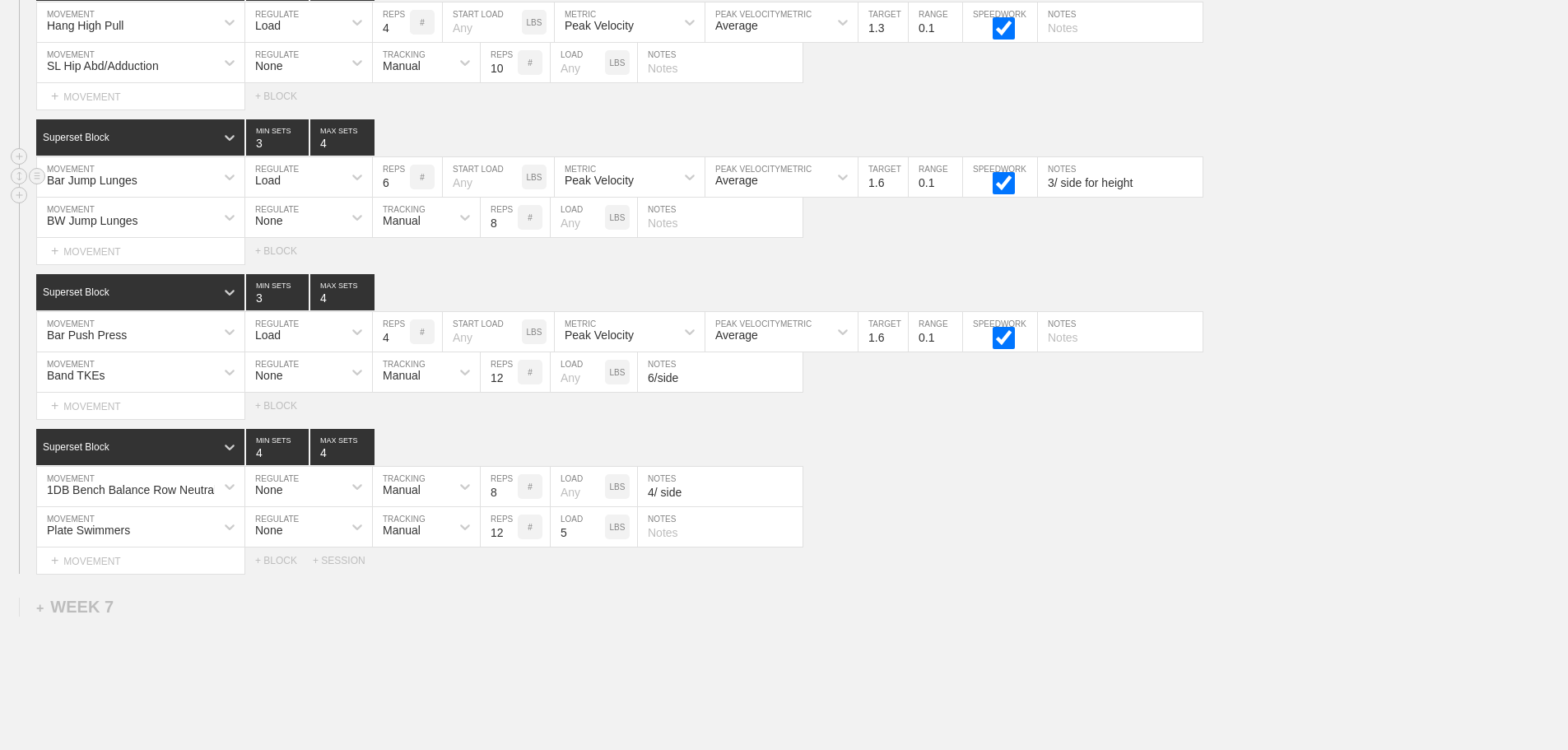
scroll to position [10668, 0]
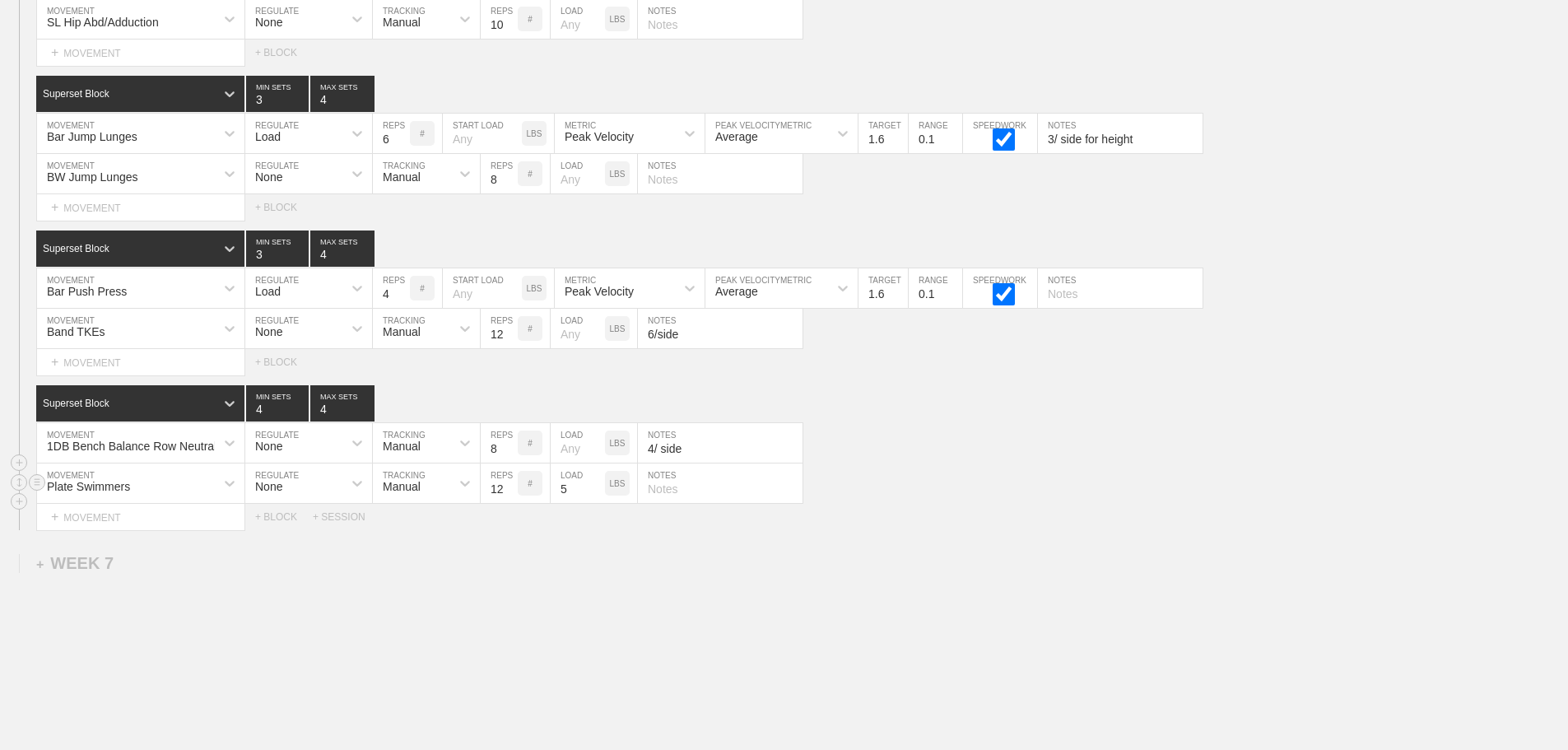
click at [1058, 488] on div "Plate Swimmers MOVEMENT None REGULATE Manual TRACKING 12 REPS # 5 LOAD LBS NOTES" at bounding box center [784, 484] width 1568 height 41
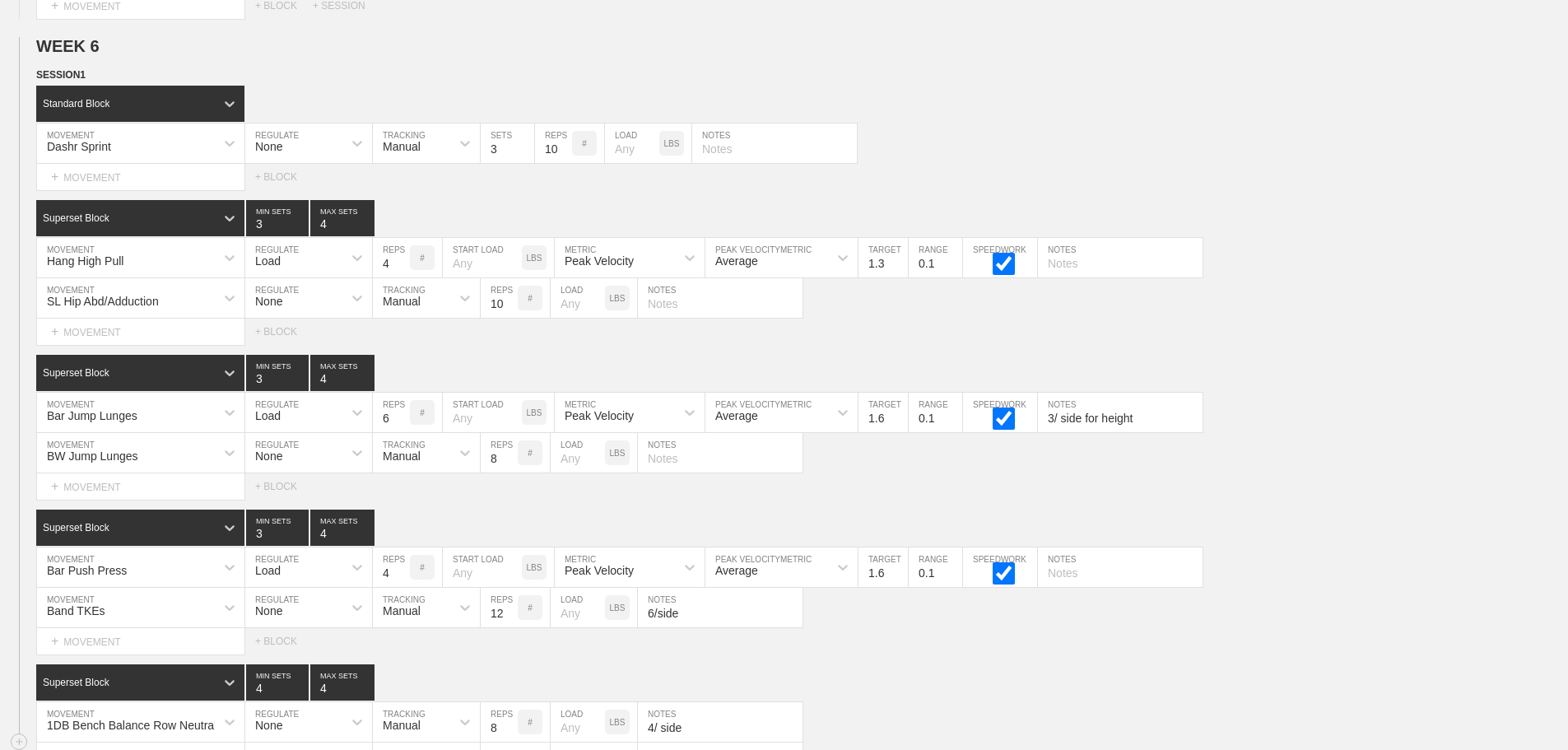
scroll to position [10340, 0]
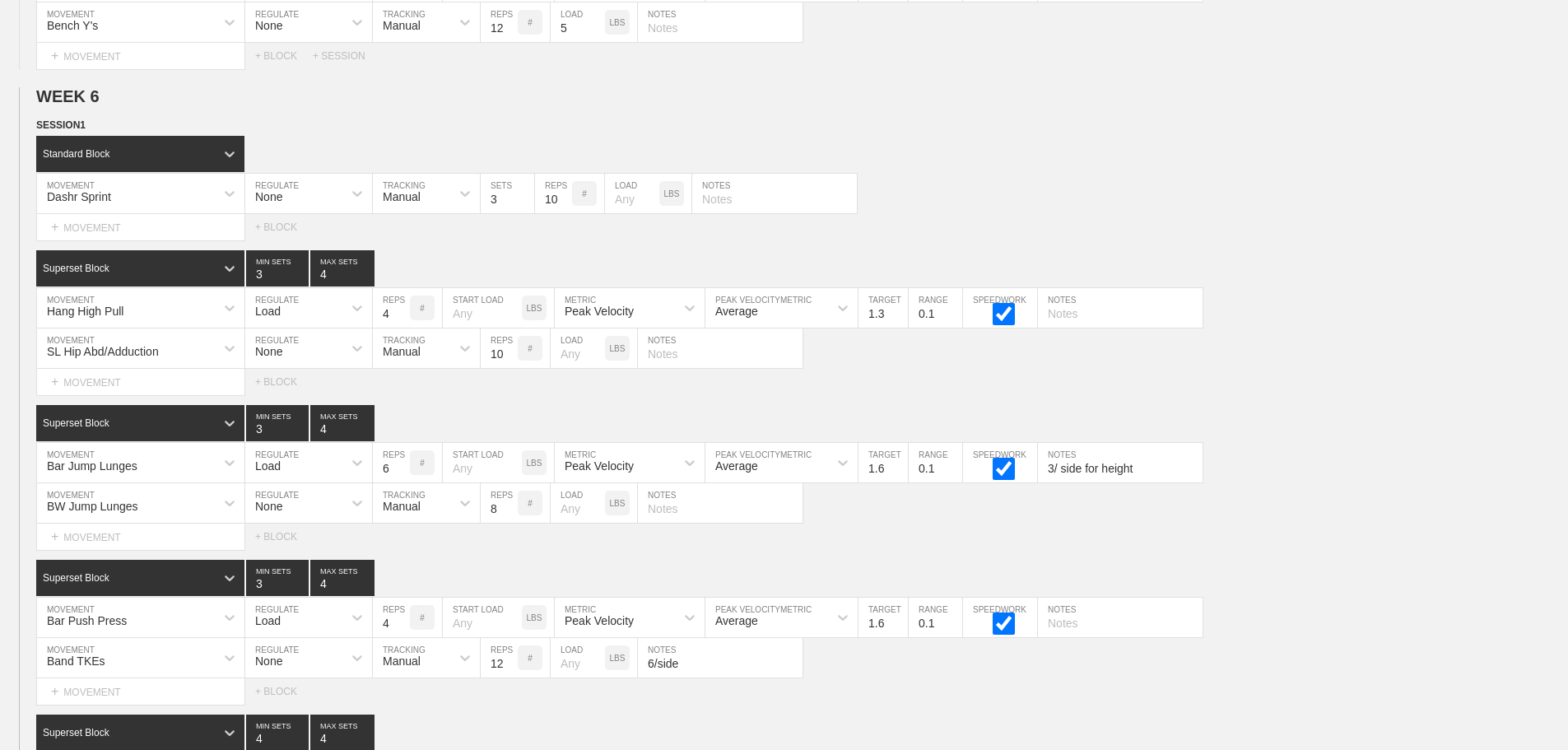
click at [932, 232] on div "Select... MOVEMENT + MOVEMENT + BLOCK" at bounding box center [784, 226] width 1568 height 26
click at [948, 214] on div "Dashr Sprint MOVEMENT None REGULATE Manual TRACKING 3 SETS 10 REPS # LOAD LBS N…" at bounding box center [784, 194] width 1568 height 41
